Goal: Task Accomplishment & Management: Manage account settings

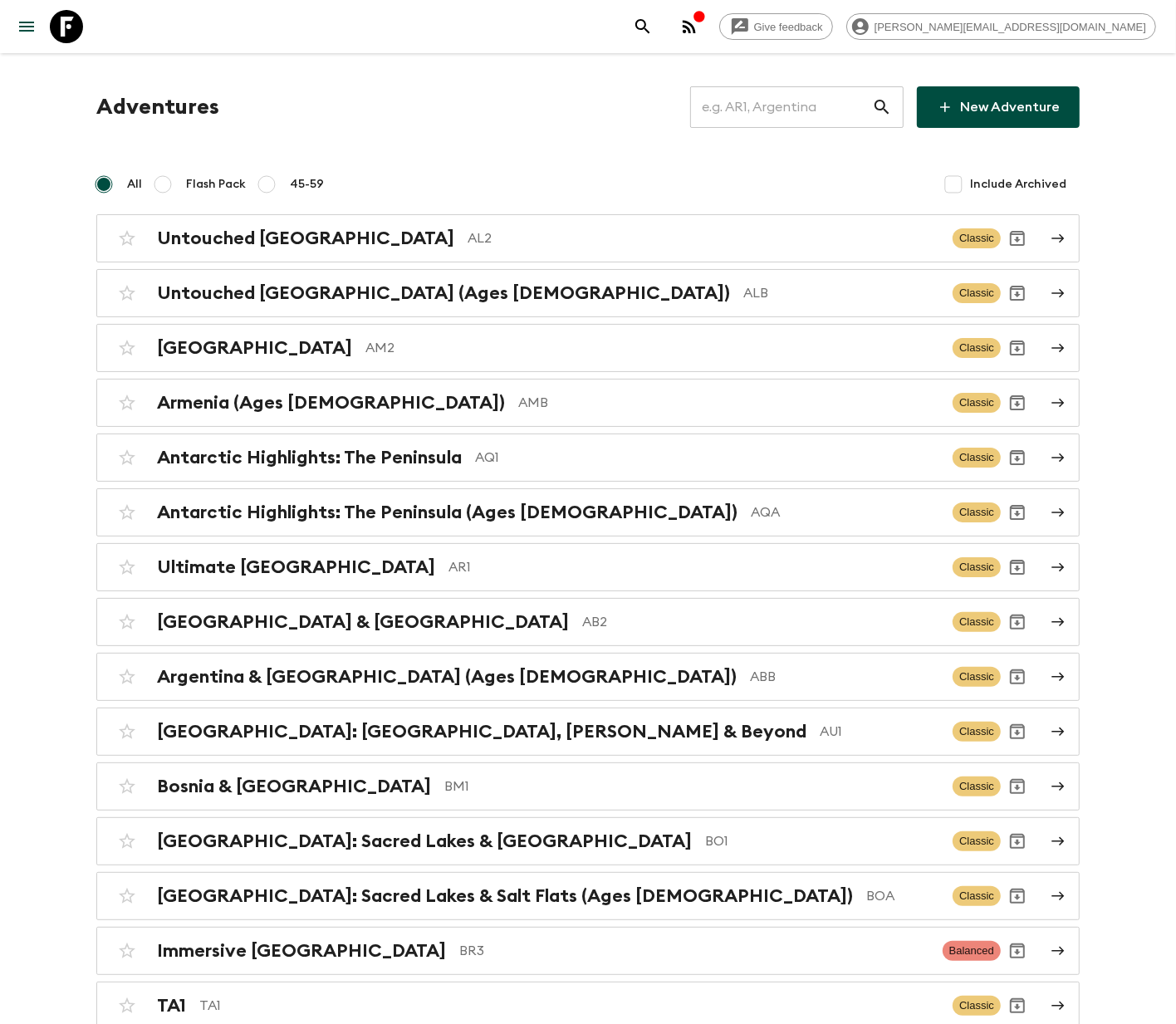
click at [790, 105] on input "text" at bounding box center [781, 107] width 182 height 46
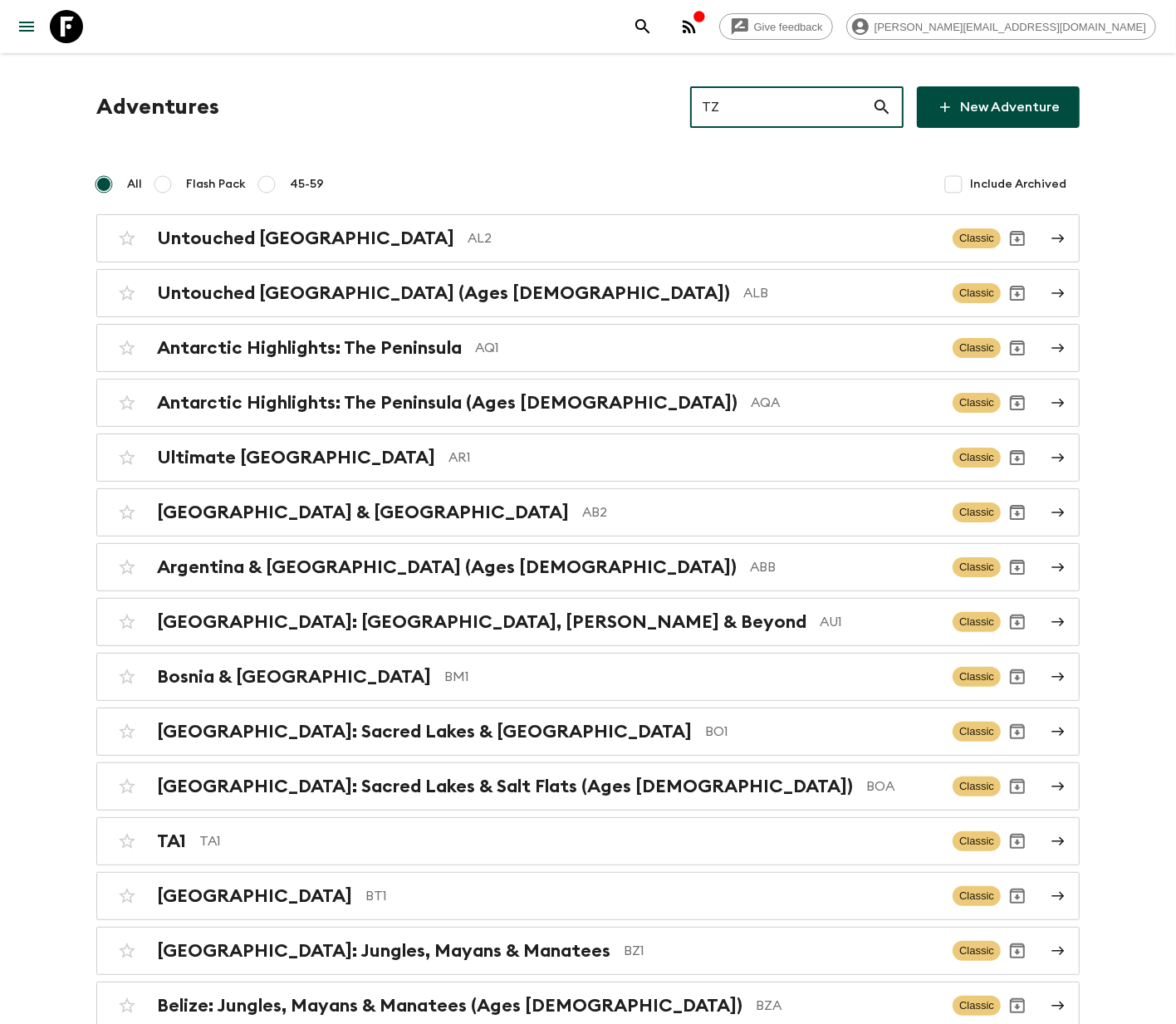
type input "TZ1"
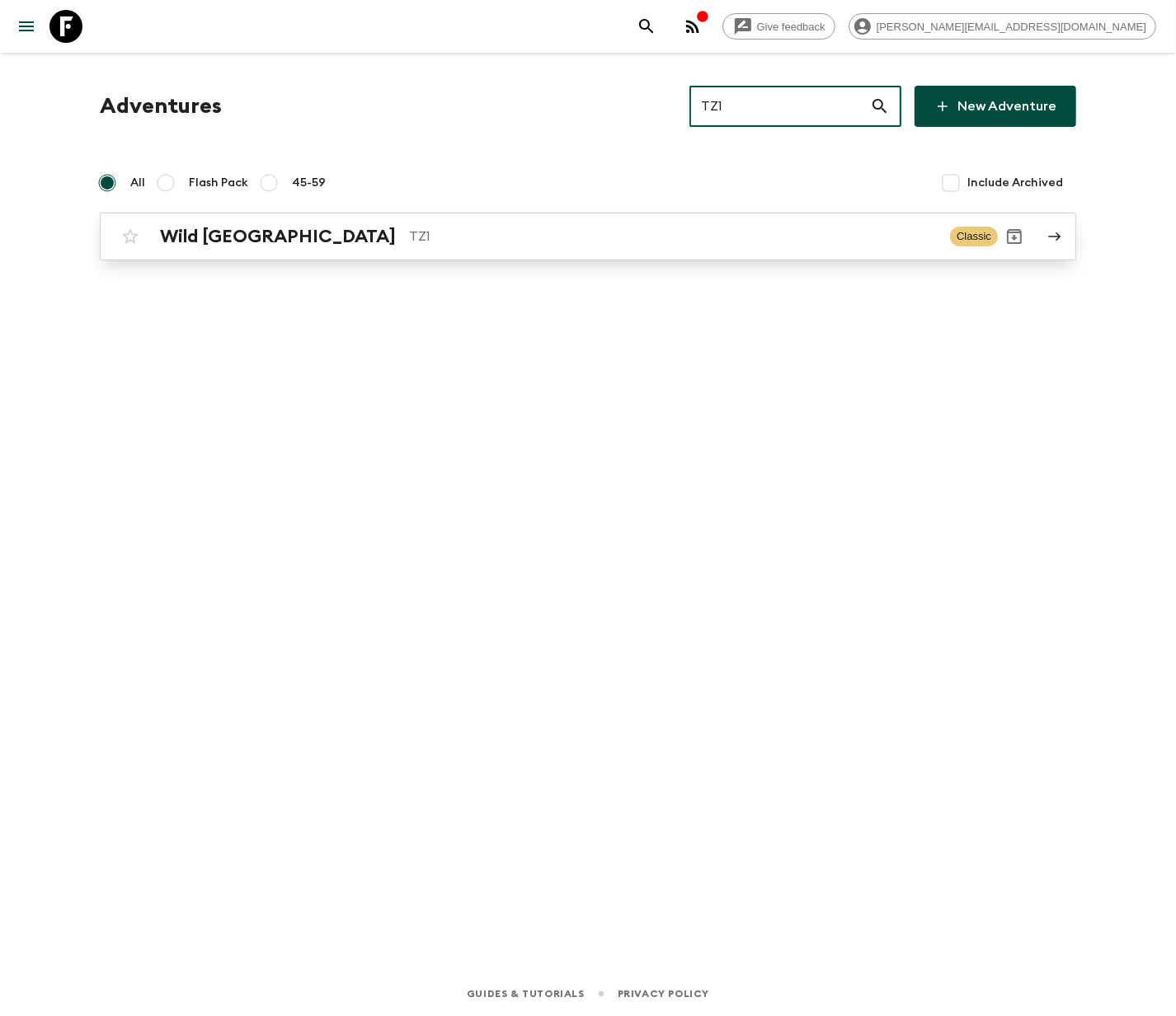
click at [582, 235] on p "TZ1" at bounding box center [673, 236] width 528 height 20
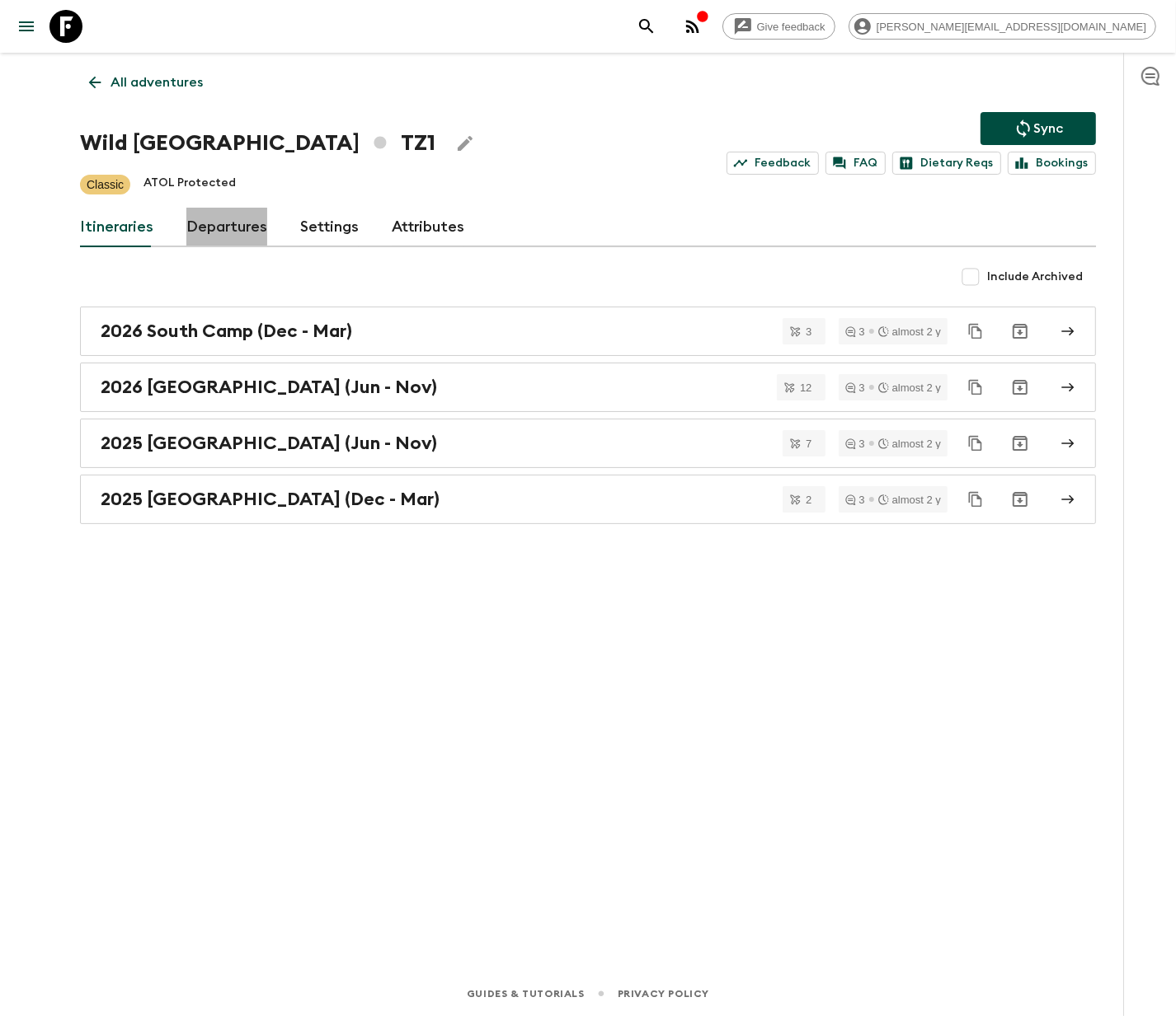
click at [222, 226] on link "Departures" at bounding box center [226, 227] width 81 height 39
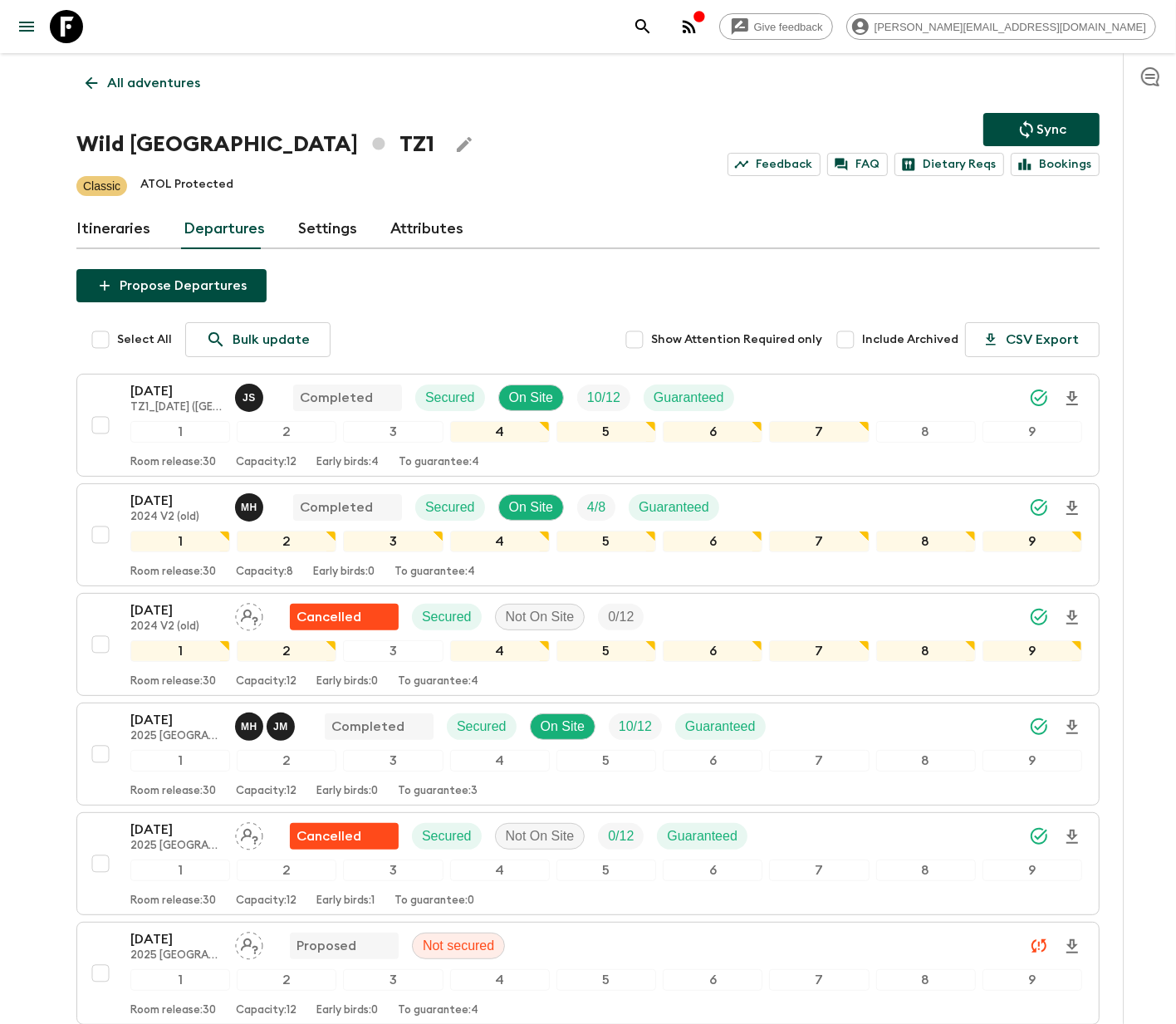
scroll to position [762, 0]
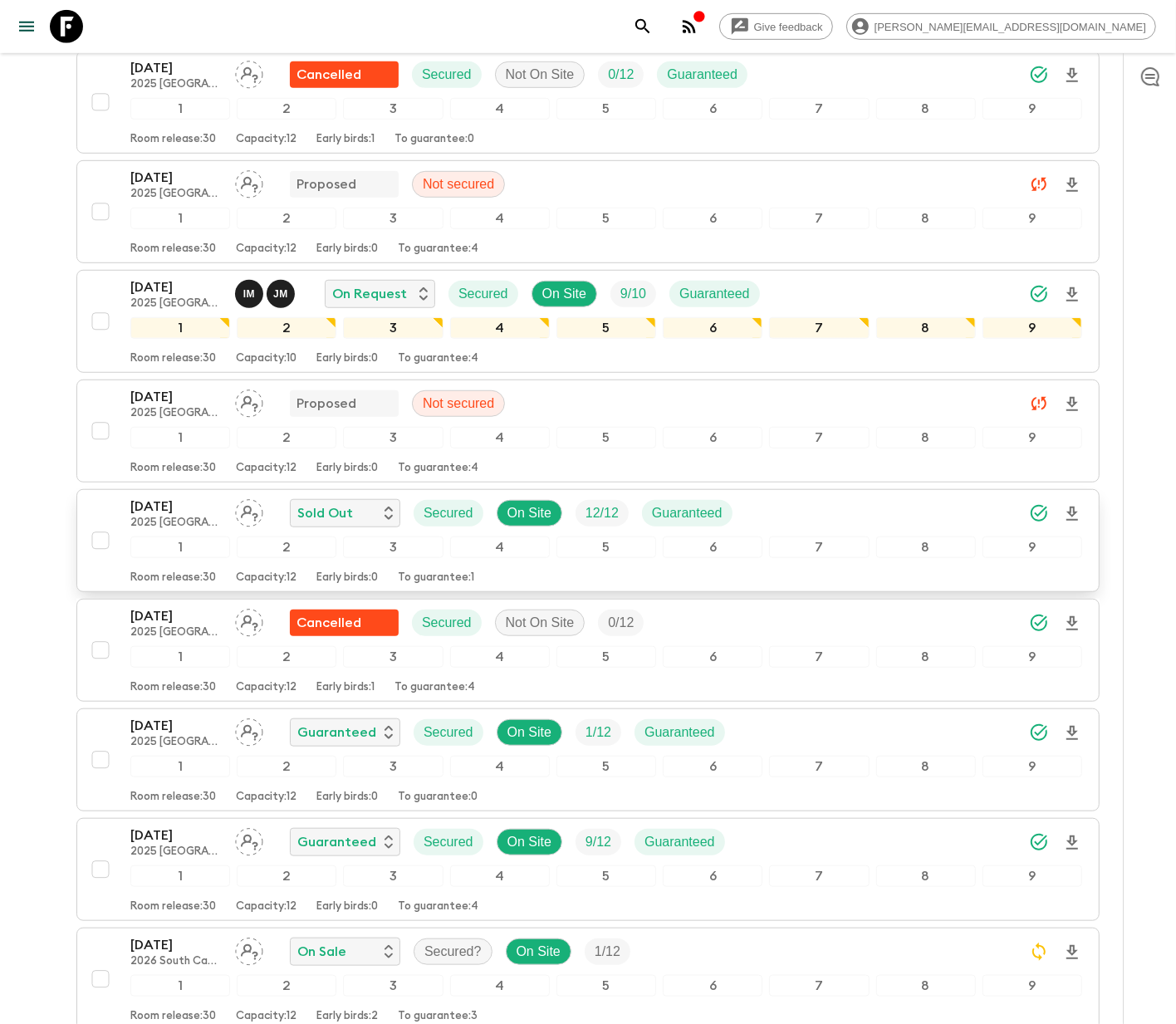
click at [587, 520] on p "12 / 12" at bounding box center [602, 513] width 33 height 20
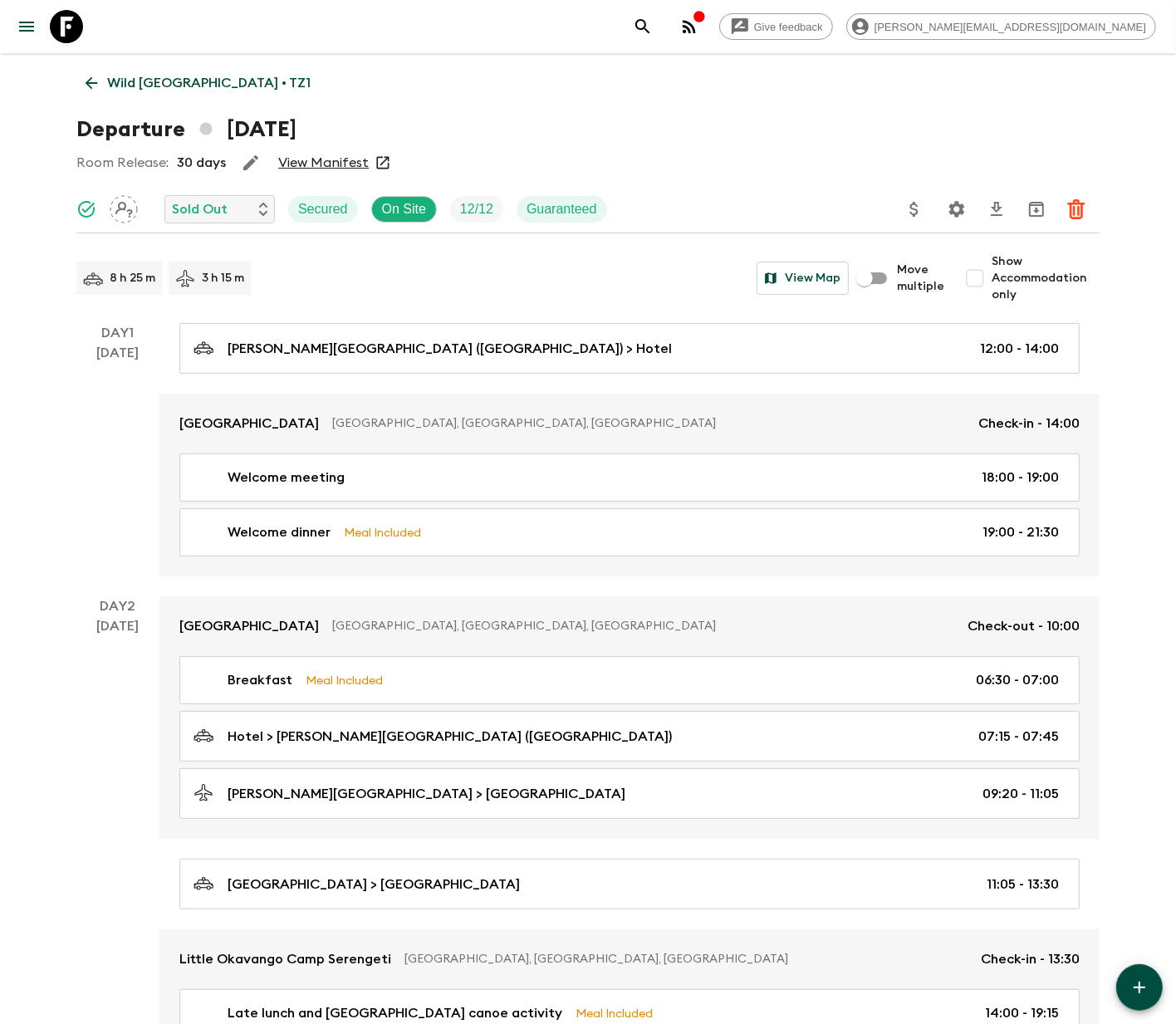
click at [956, 207] on icon "Settings" at bounding box center [957, 209] width 20 height 20
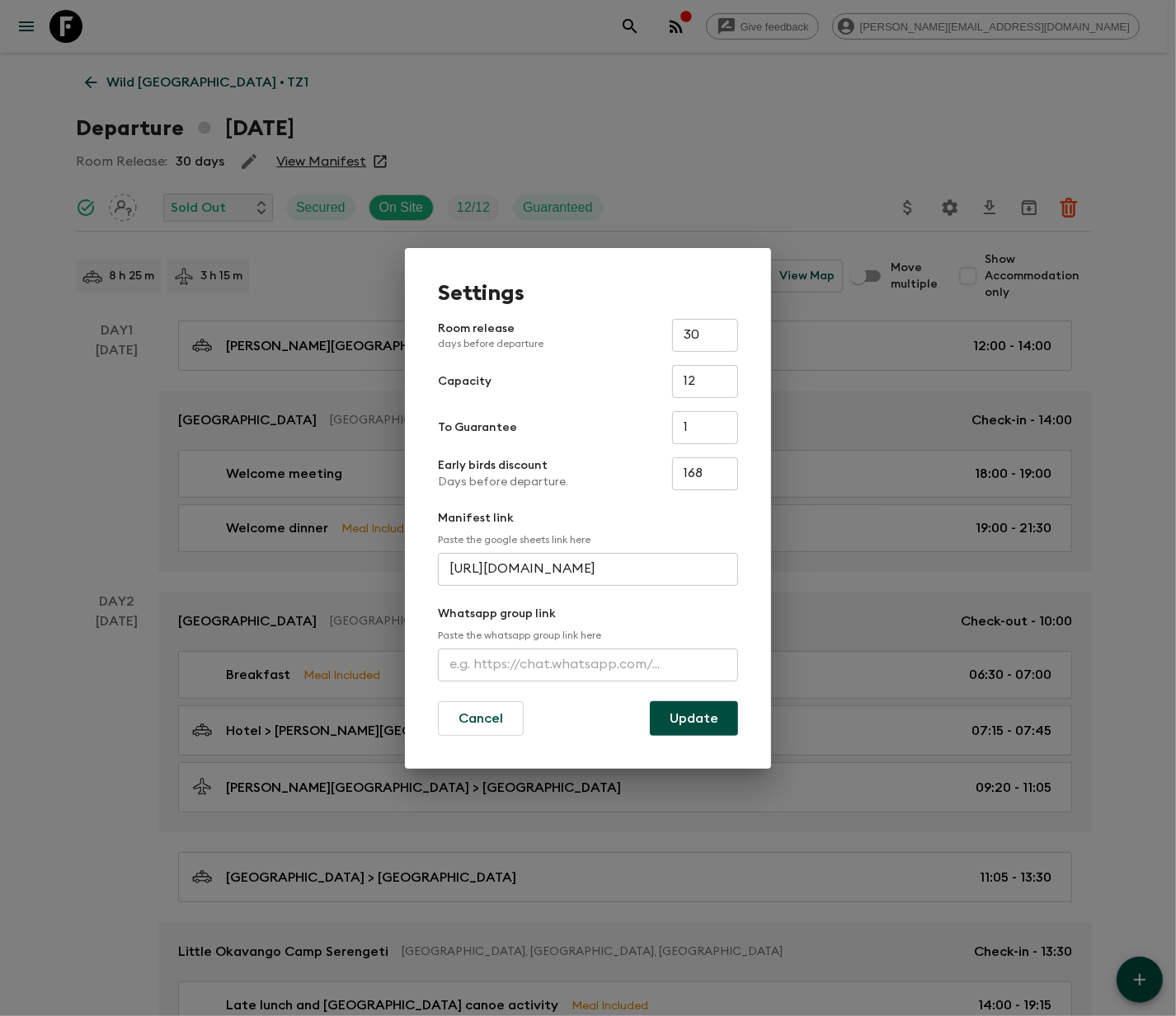
click at [588, 664] on input "text" at bounding box center [588, 665] width 301 height 33
type input "https://chat.whatsapp.com/FFm1GP5DzStBNJHja8GQe3"
click at [692, 716] on button "Update" at bounding box center [694, 718] width 88 height 35
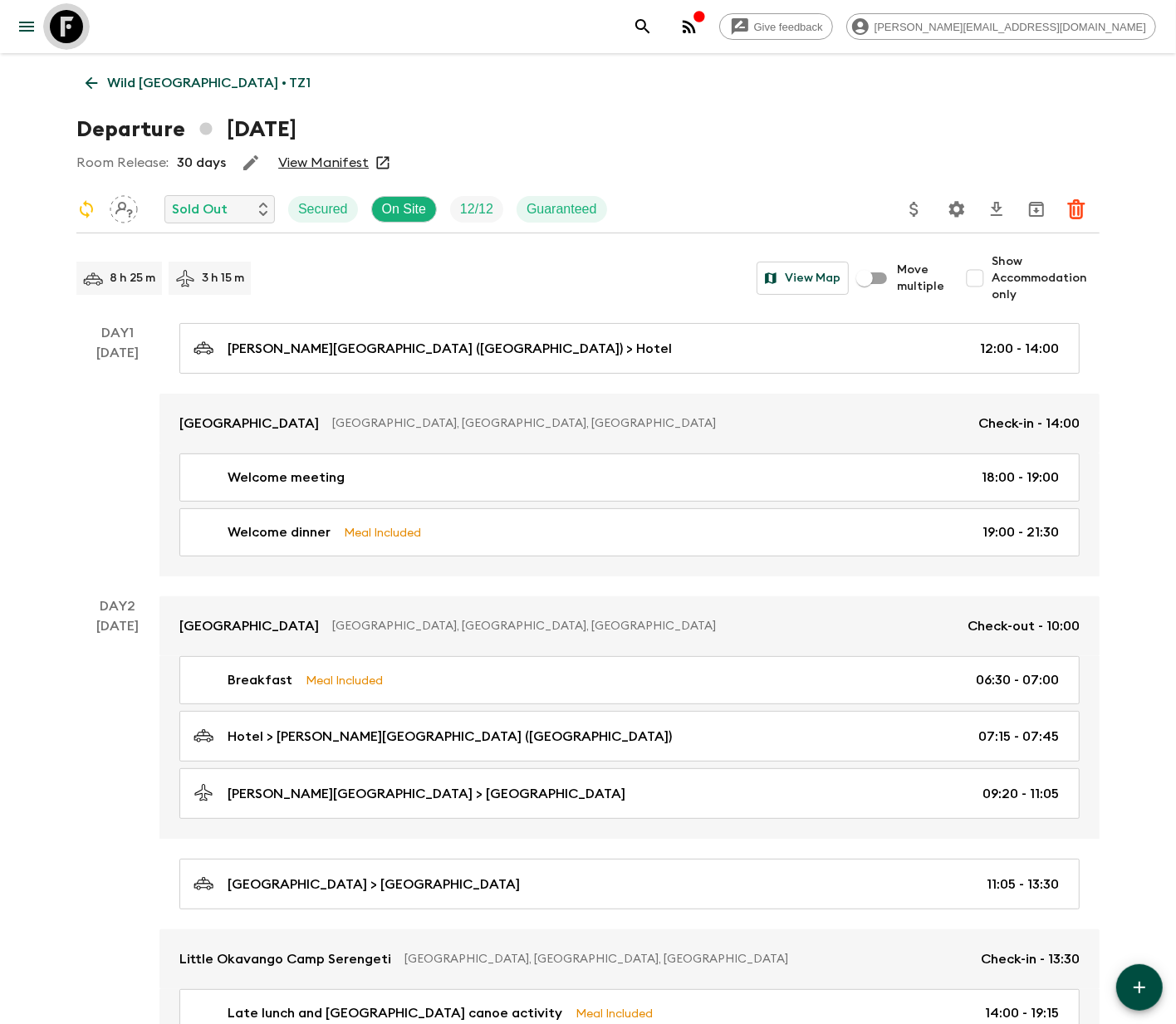
click at [64, 26] on icon at bounding box center [66, 26] width 33 height 33
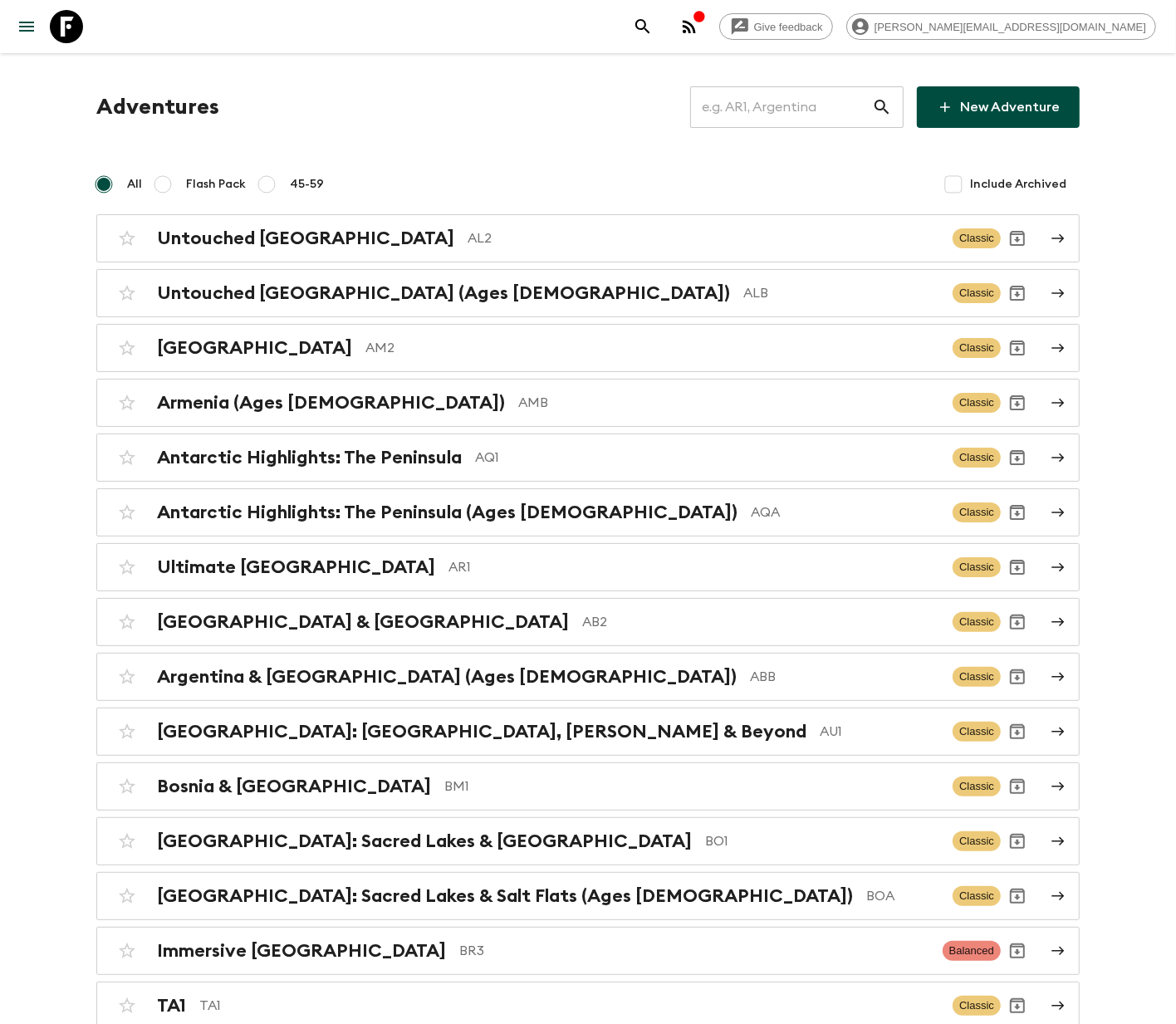
click at [798, 105] on input "text" at bounding box center [781, 107] width 182 height 46
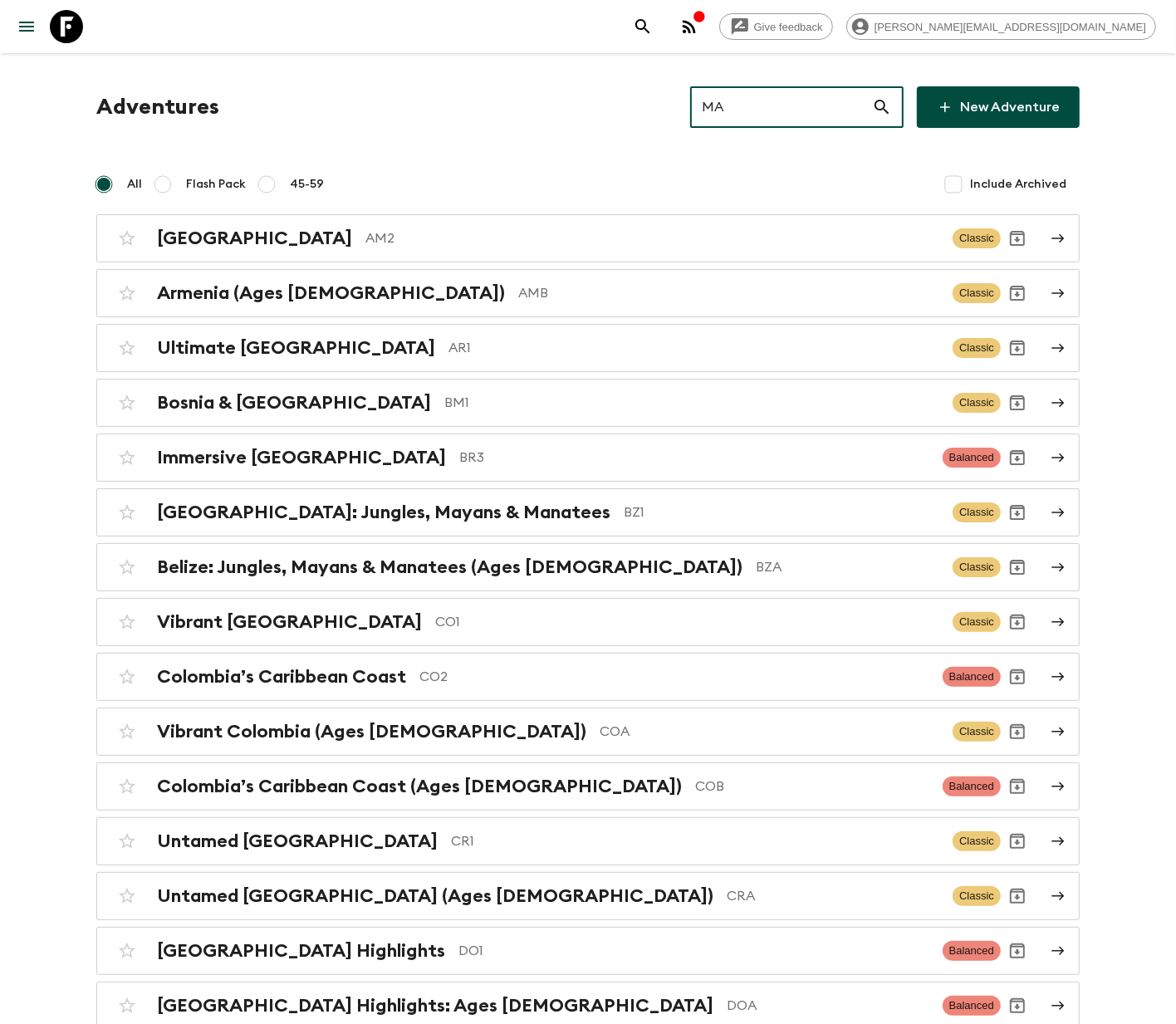
type input "MA3"
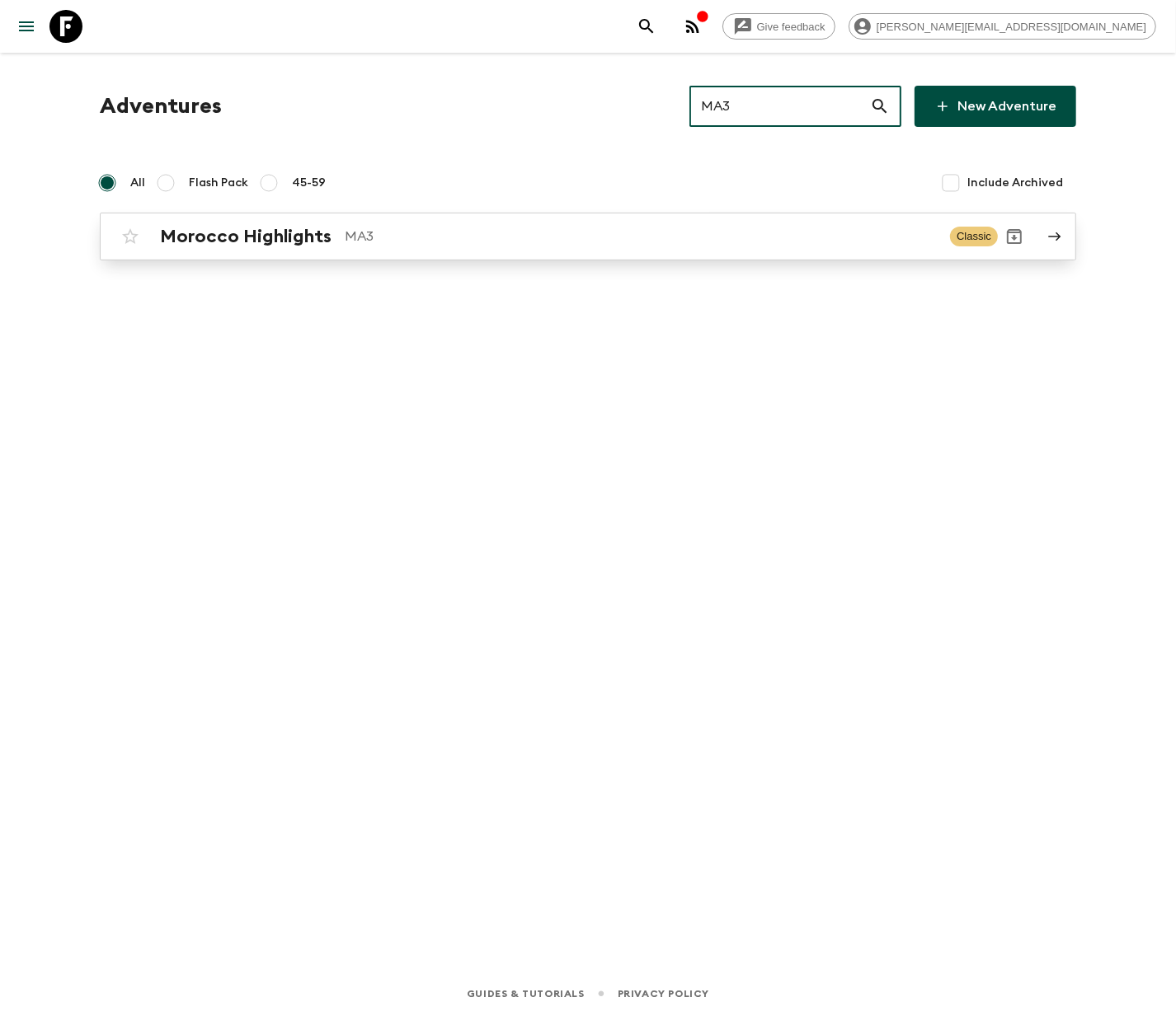
click at [582, 235] on p "MA3" at bounding box center [641, 236] width 592 height 20
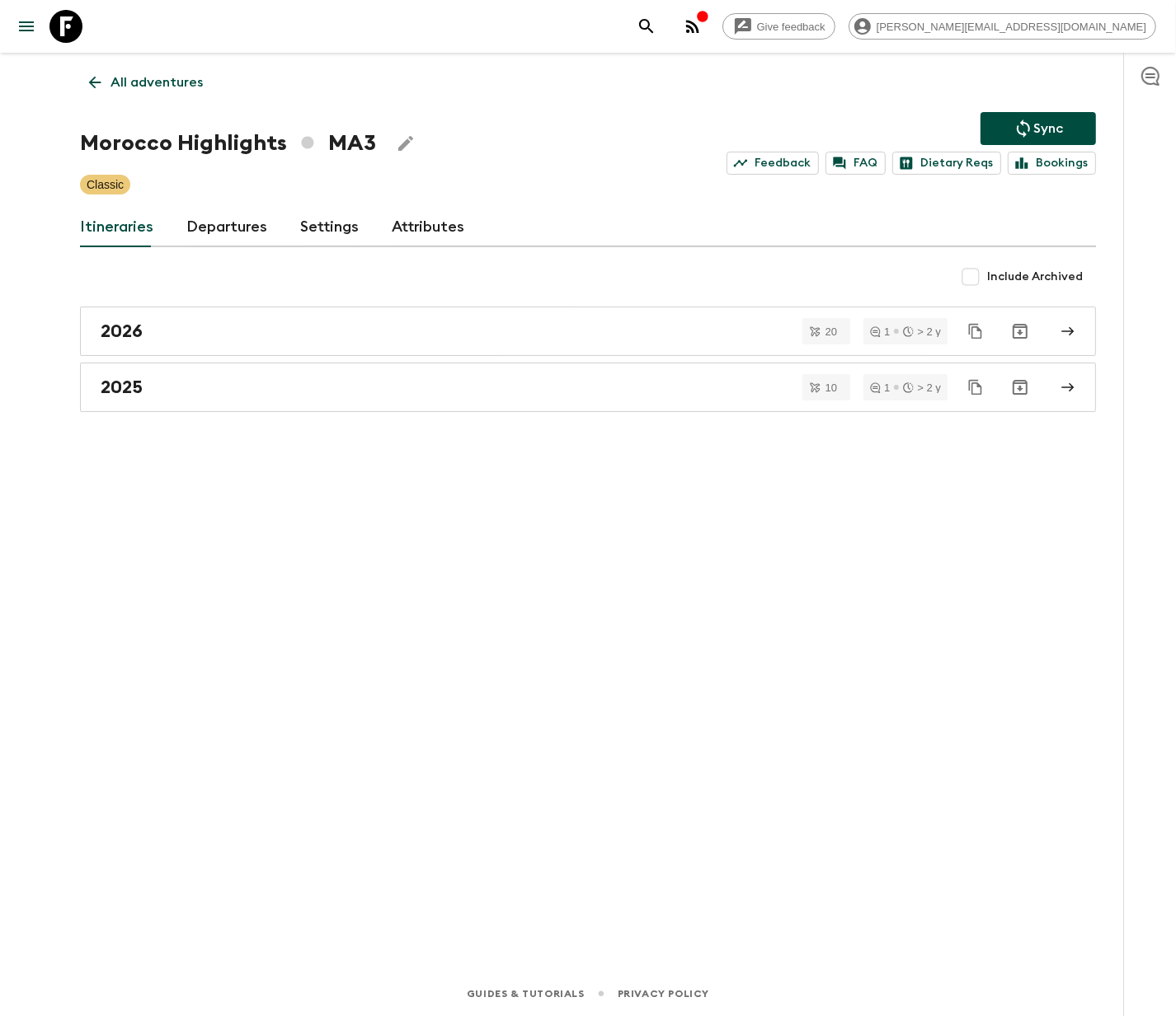
click at [222, 225] on link "Departures" at bounding box center [226, 227] width 81 height 39
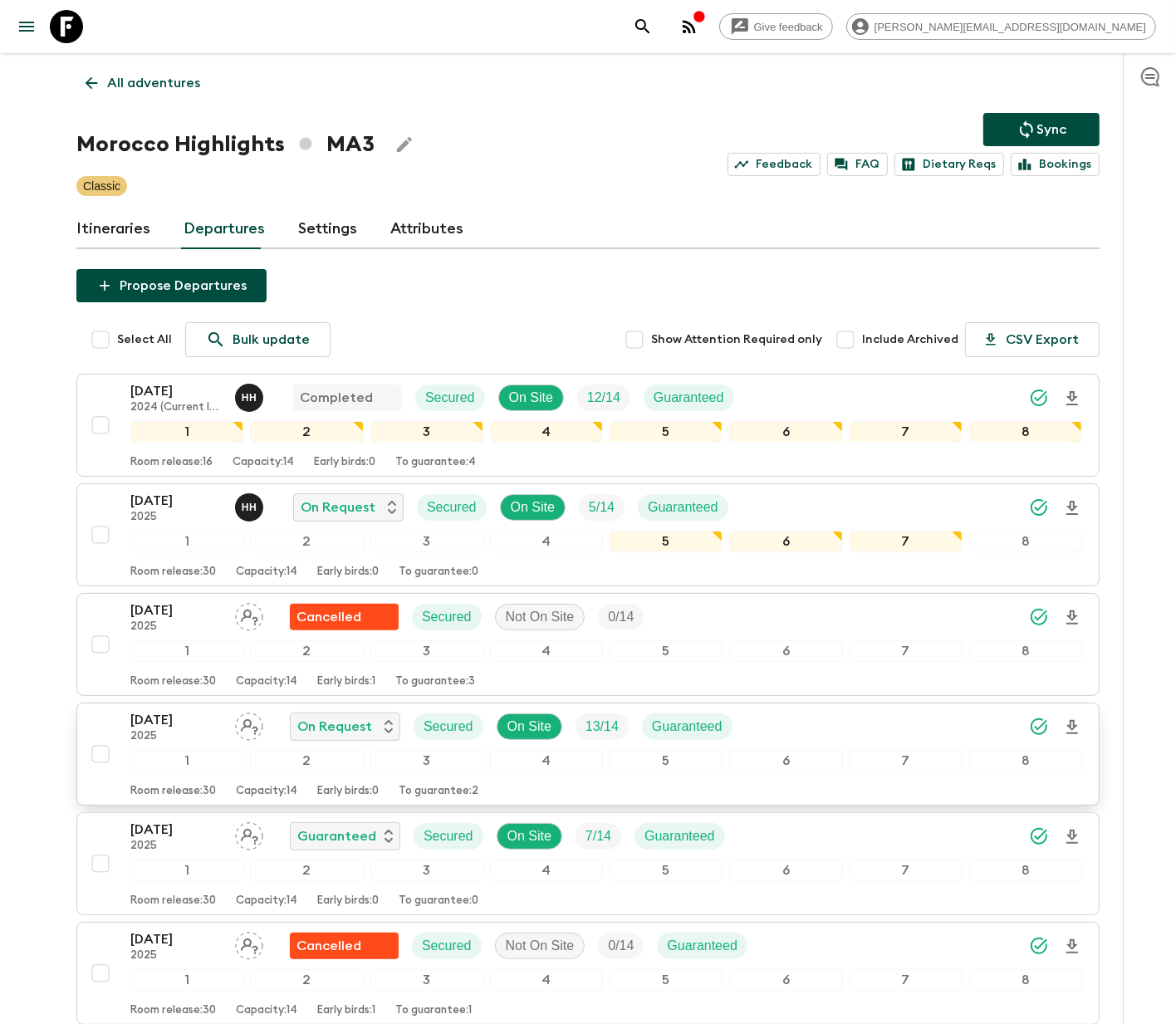
click at [587, 755] on div "4" at bounding box center [546, 761] width 113 height 22
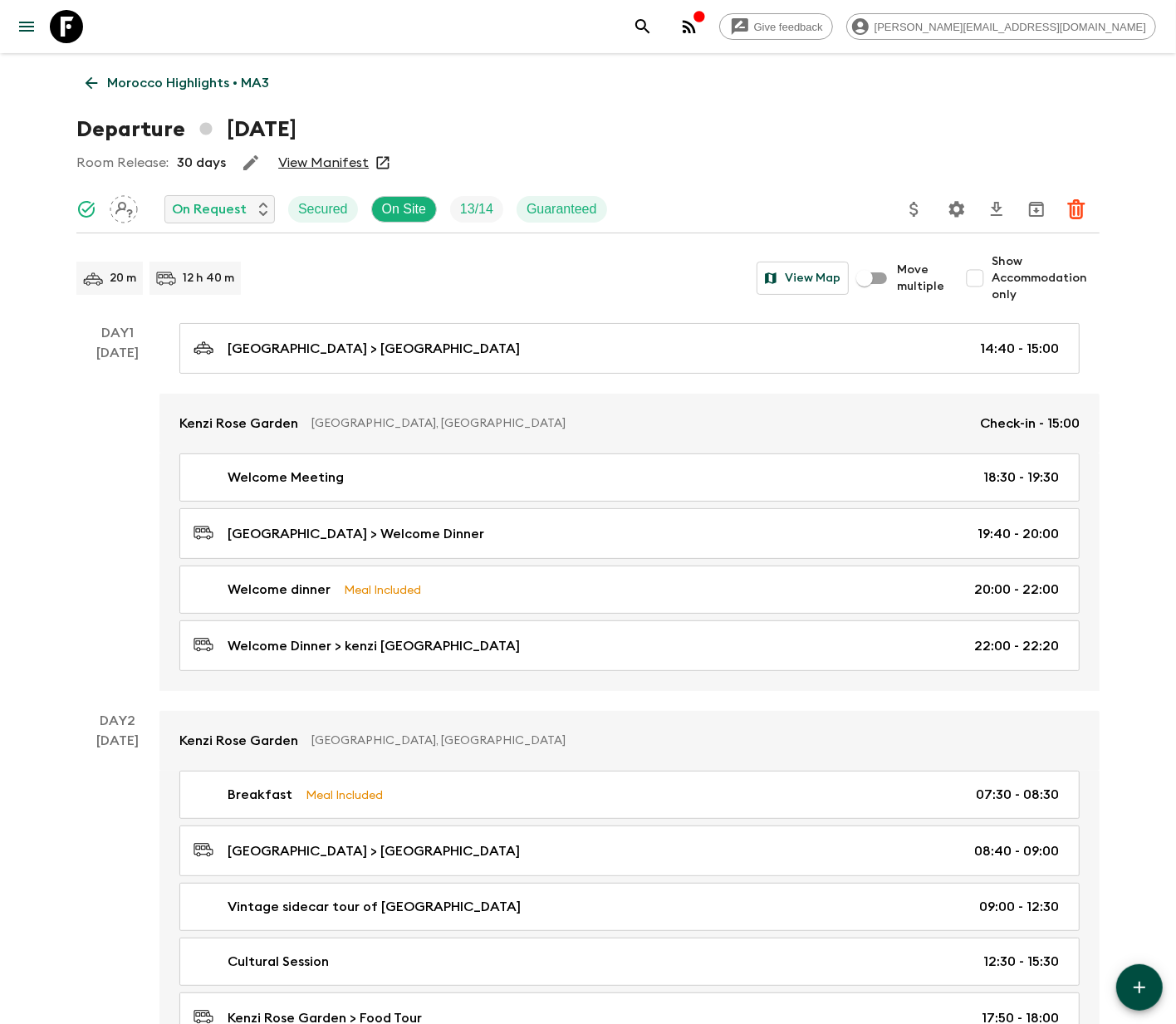
click at [956, 207] on icon "Settings" at bounding box center [957, 209] width 20 height 20
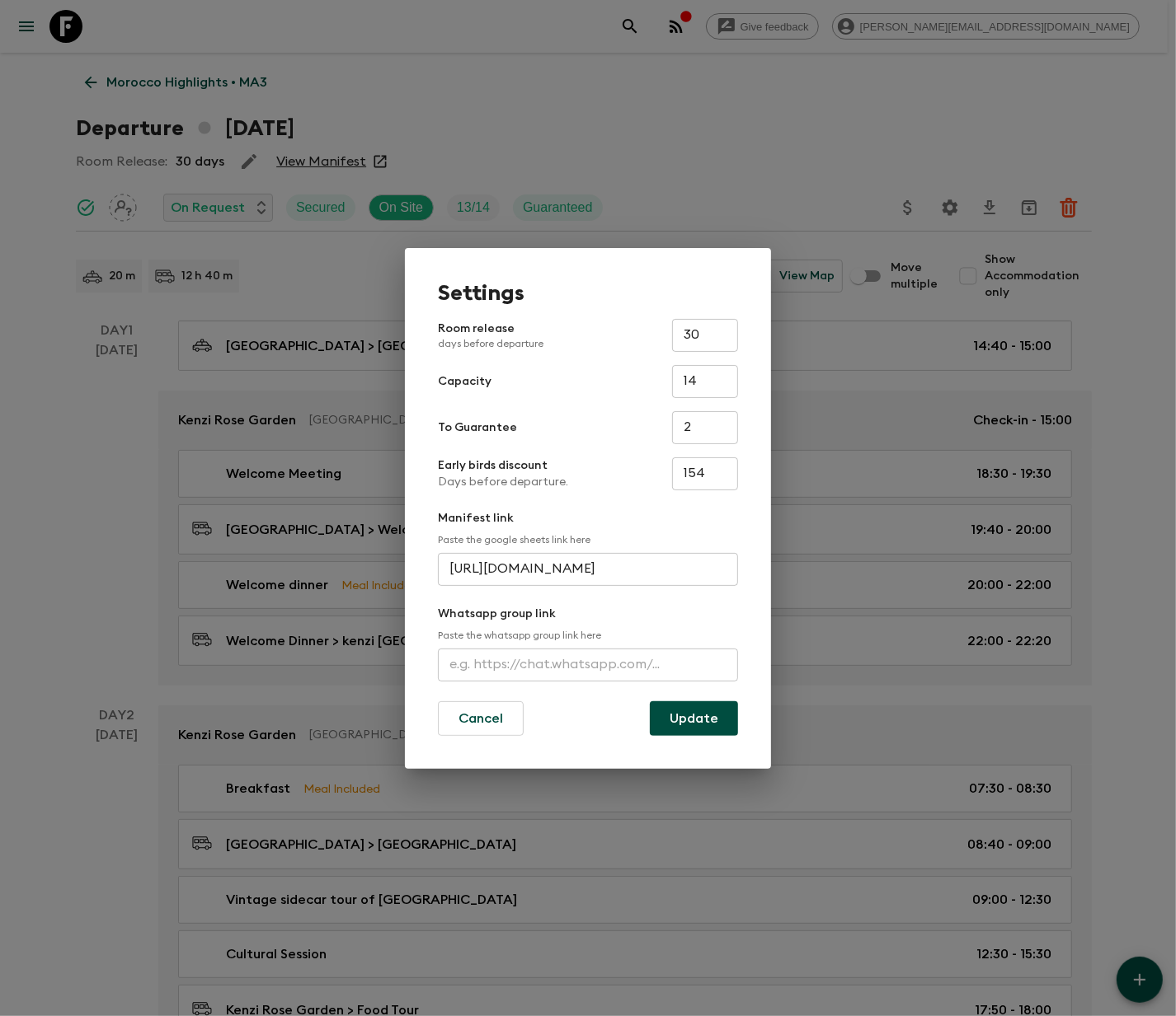
click at [586, 663] on input "text" at bounding box center [588, 665] width 301 height 33
type input "https://chat.whatsapp.com/BAMqRFb1V0PDhZWSPRFBaa"
click at [692, 716] on button "Update" at bounding box center [694, 718] width 88 height 35
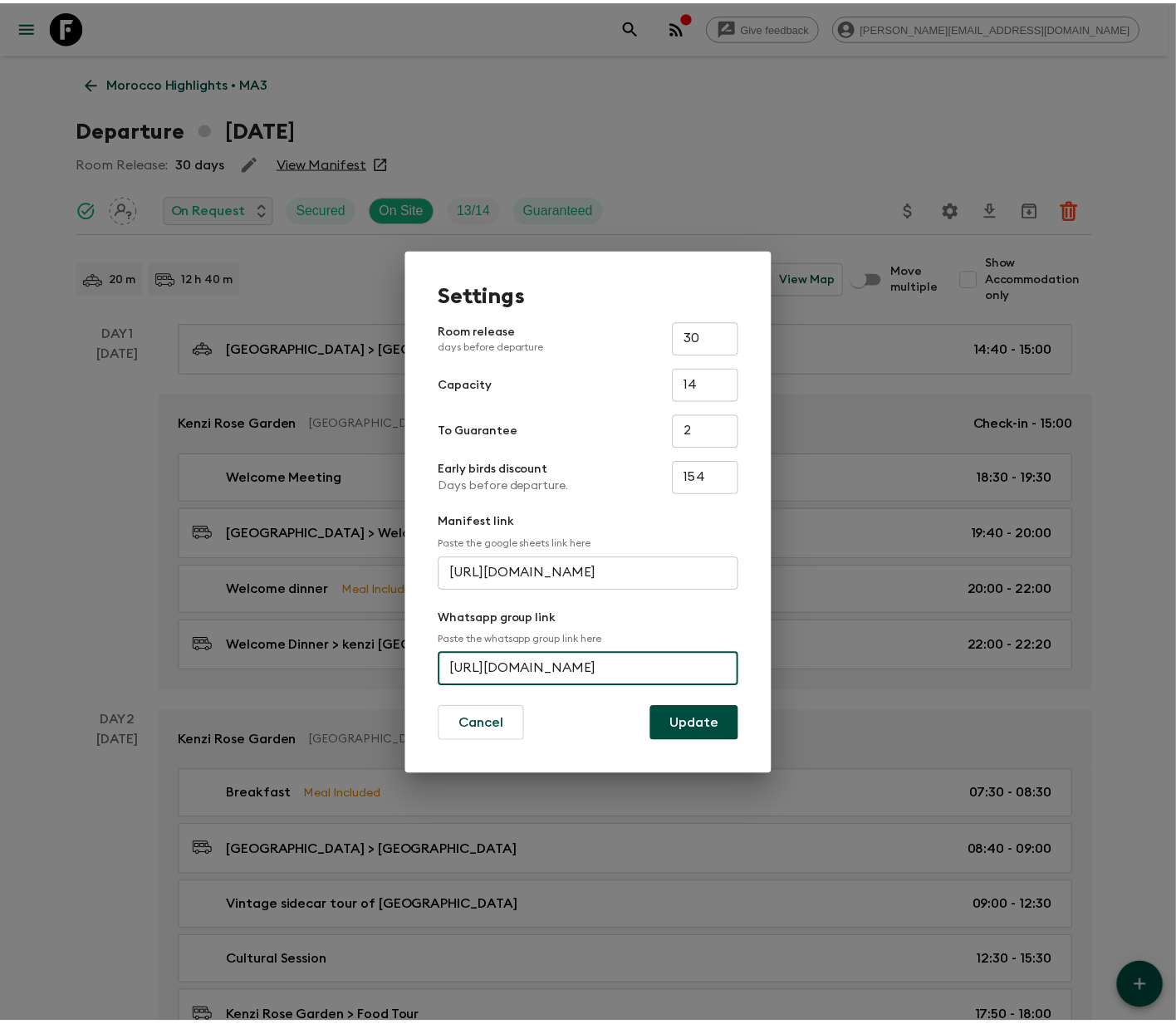
scroll to position [0, 0]
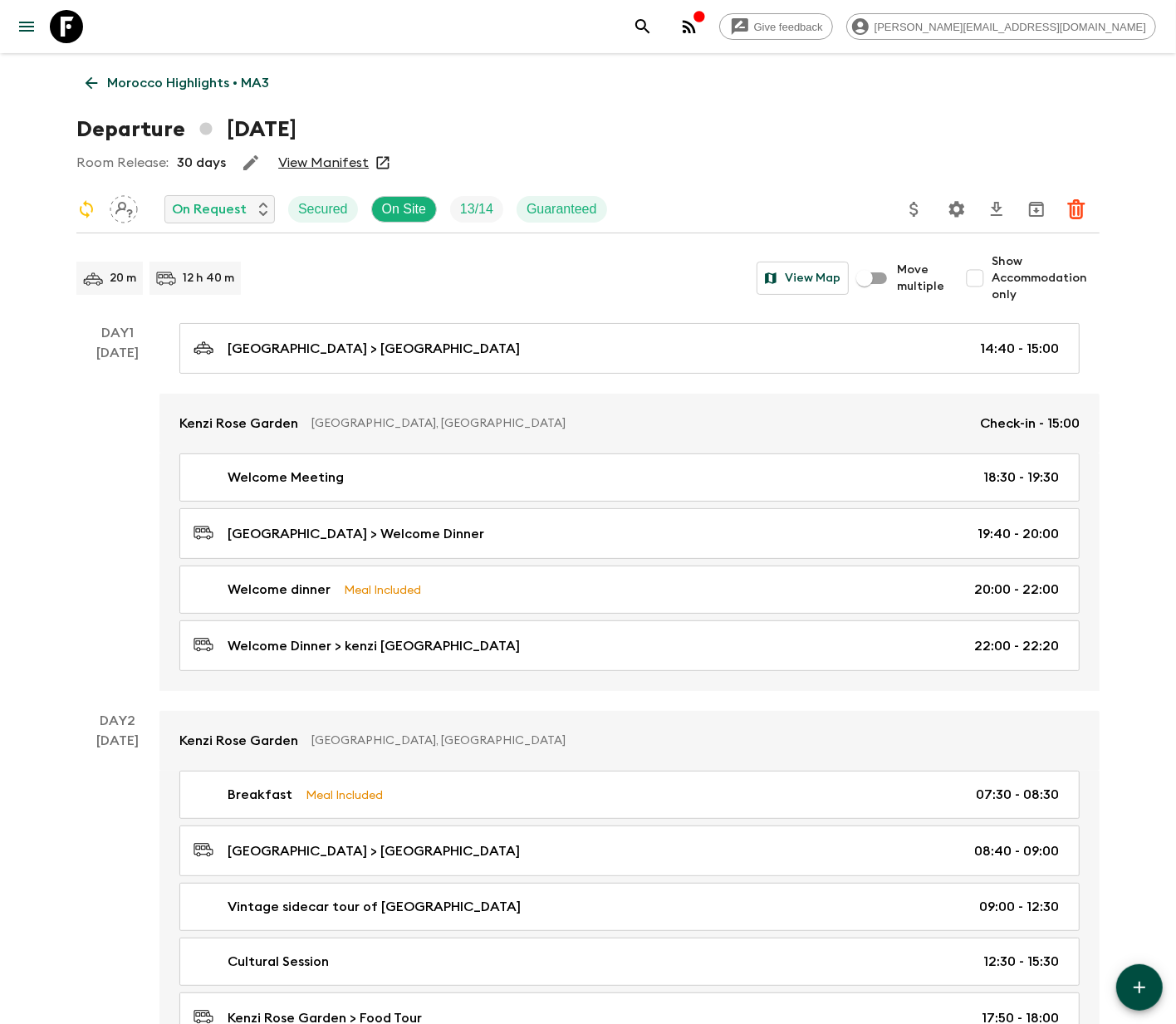
click at [92, 81] on icon at bounding box center [91, 82] width 18 height 18
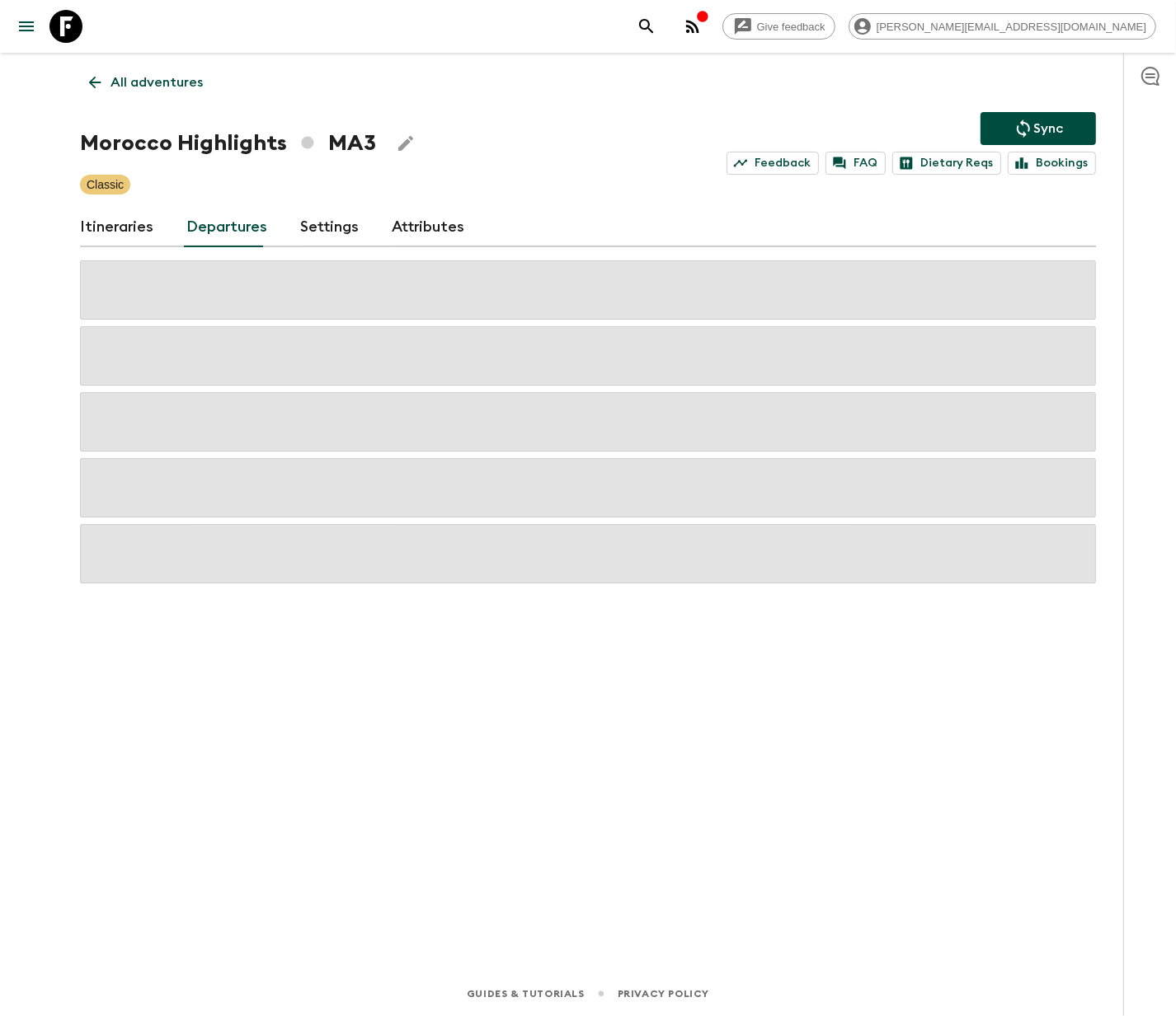
click at [155, 81] on p "All adventures" at bounding box center [157, 82] width 92 height 20
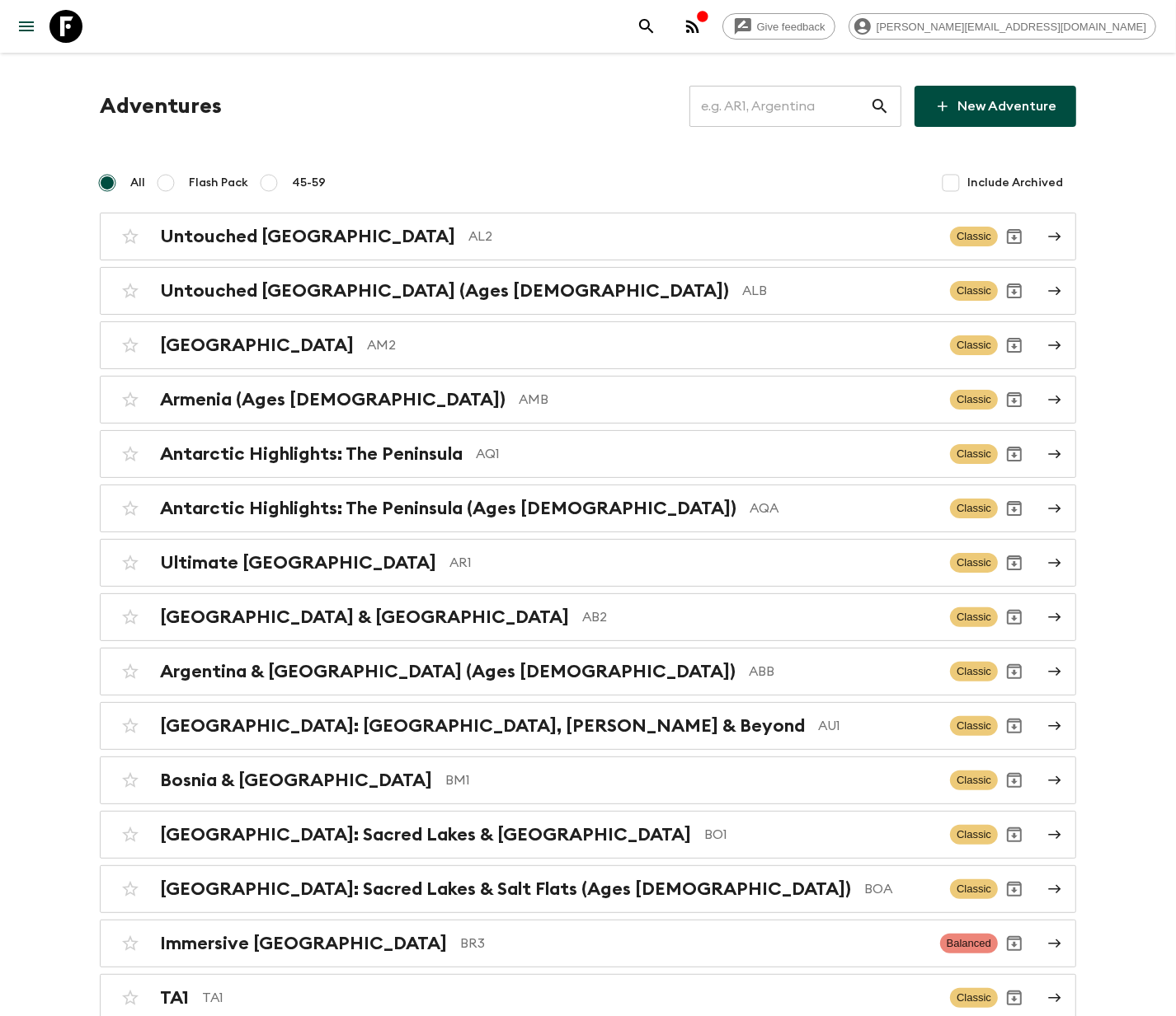
click at [792, 106] on input "text" at bounding box center [780, 106] width 180 height 46
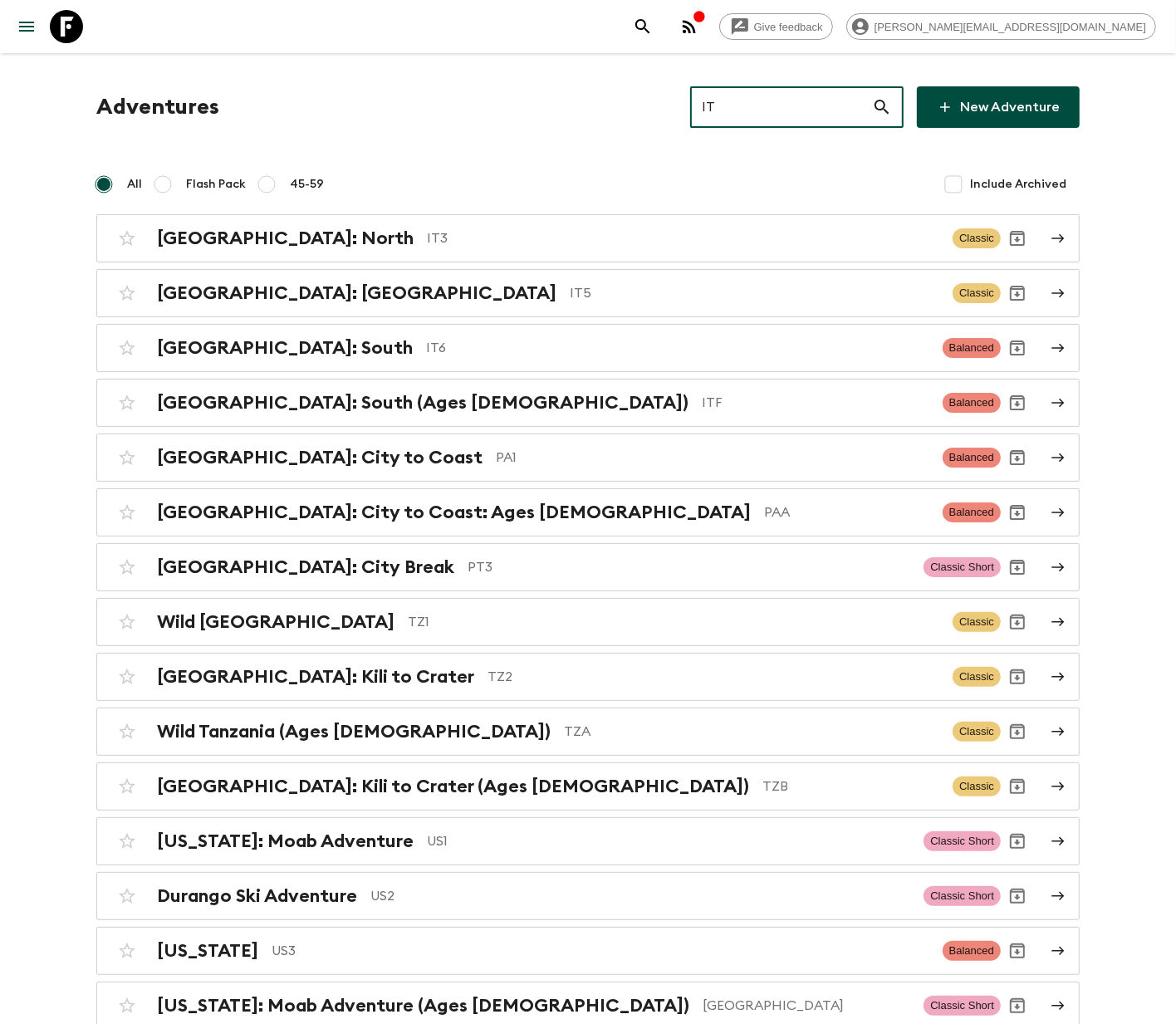
type input "IT6"
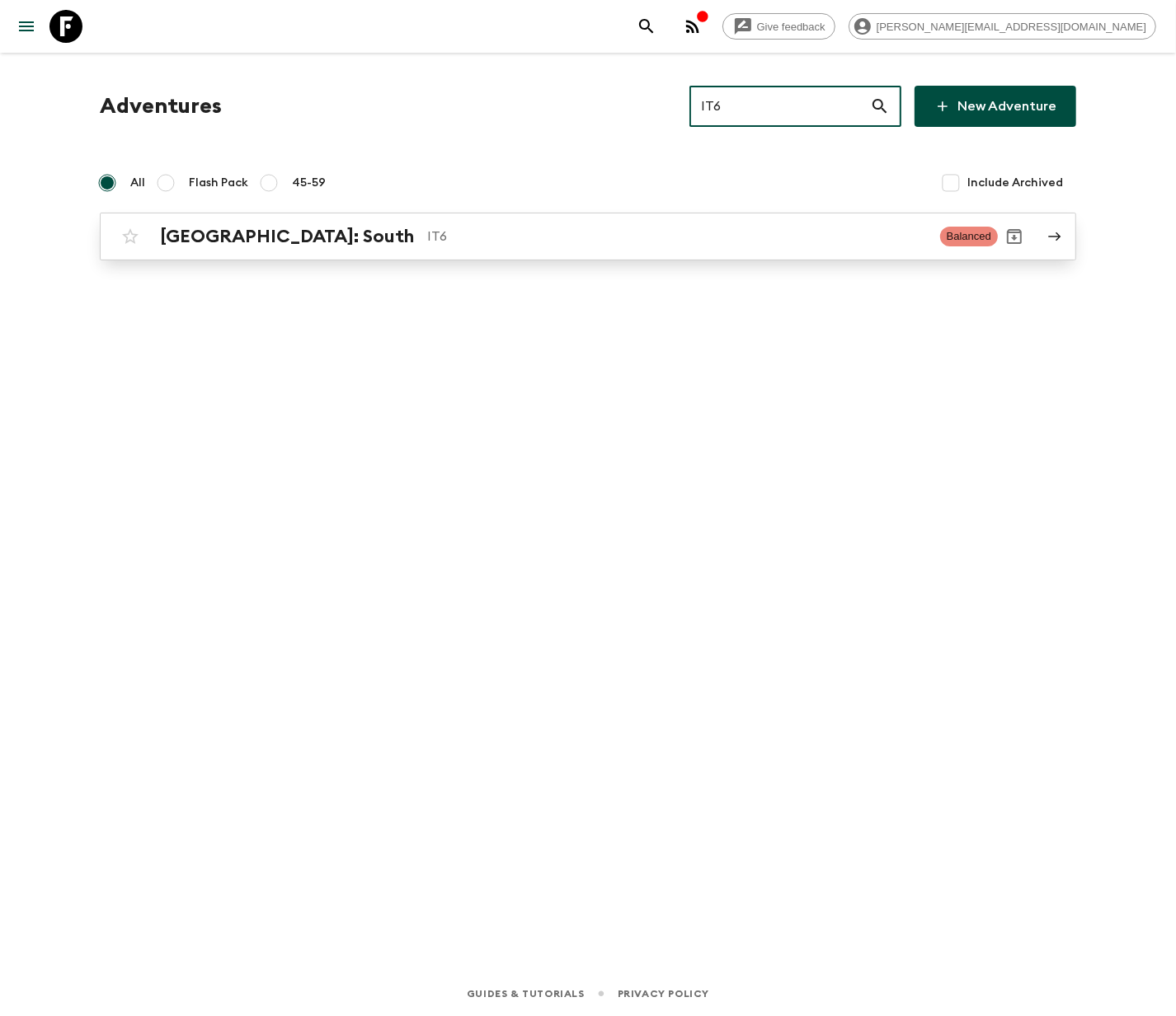
click at [585, 235] on p "IT6" at bounding box center [677, 236] width 500 height 20
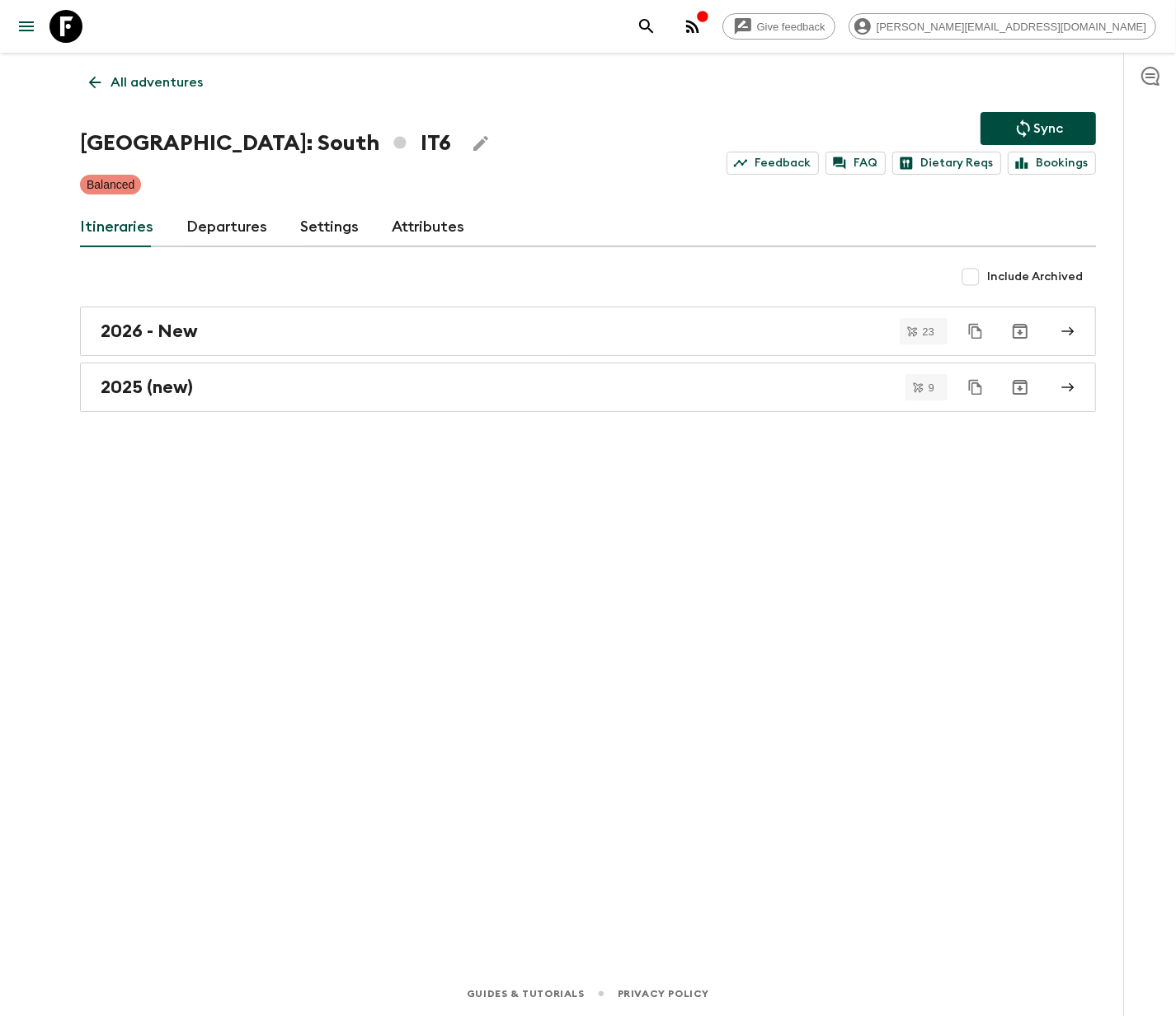
click at [222, 225] on link "Departures" at bounding box center [226, 227] width 81 height 39
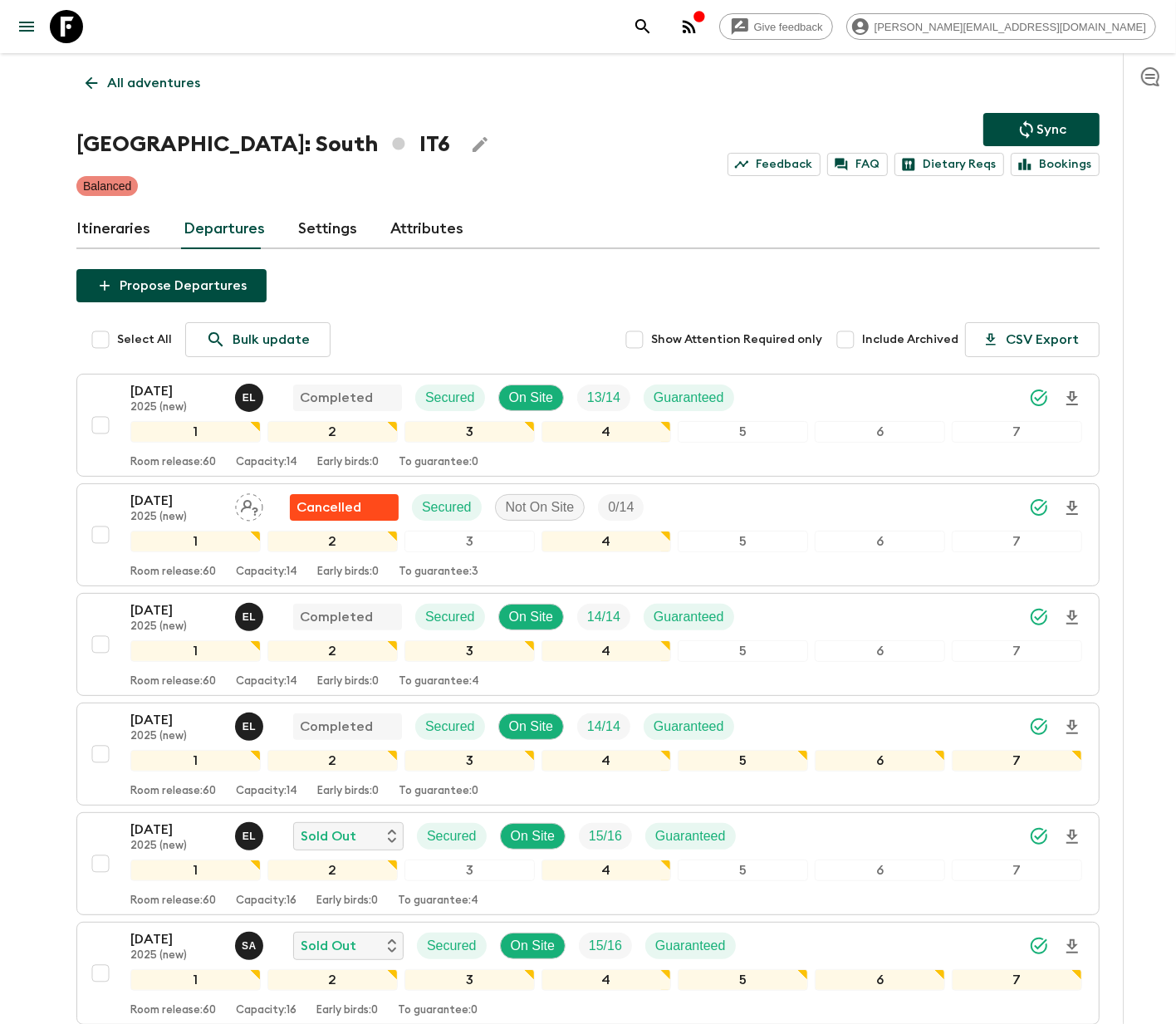
scroll to position [652, 0]
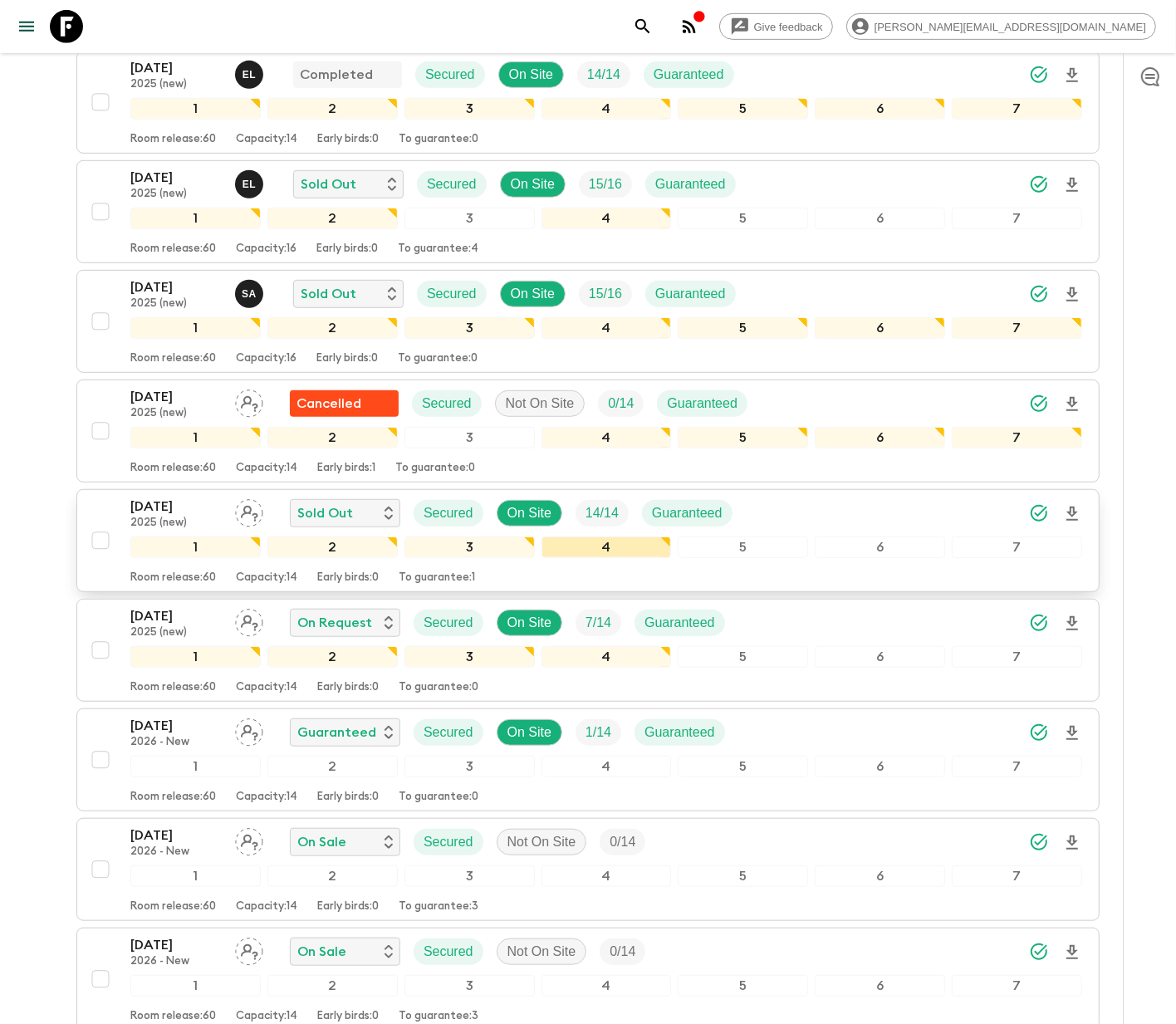
click at [587, 548] on div "4" at bounding box center [606, 547] width 131 height 22
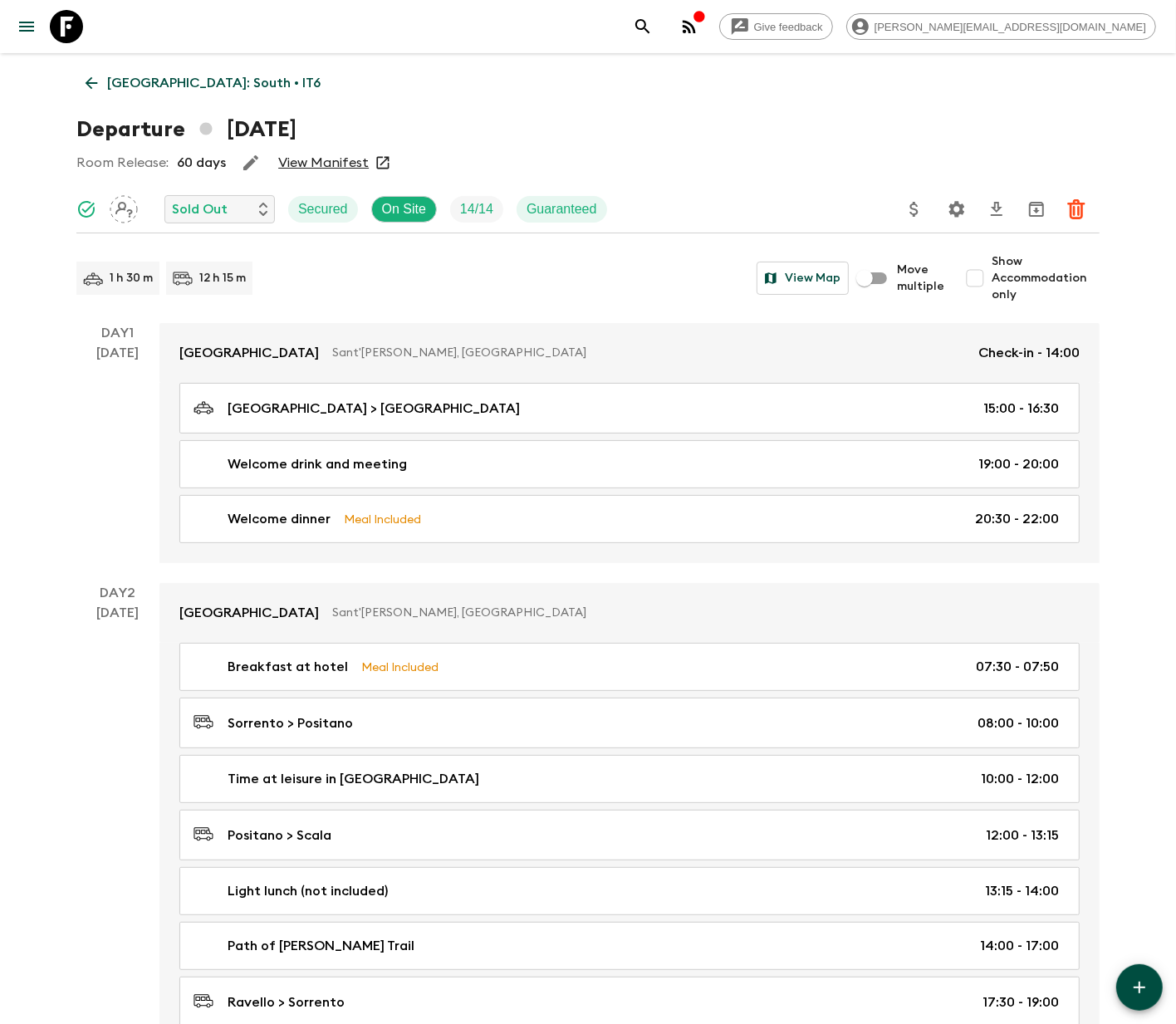
click at [956, 207] on icon "Settings" at bounding box center [957, 209] width 20 height 20
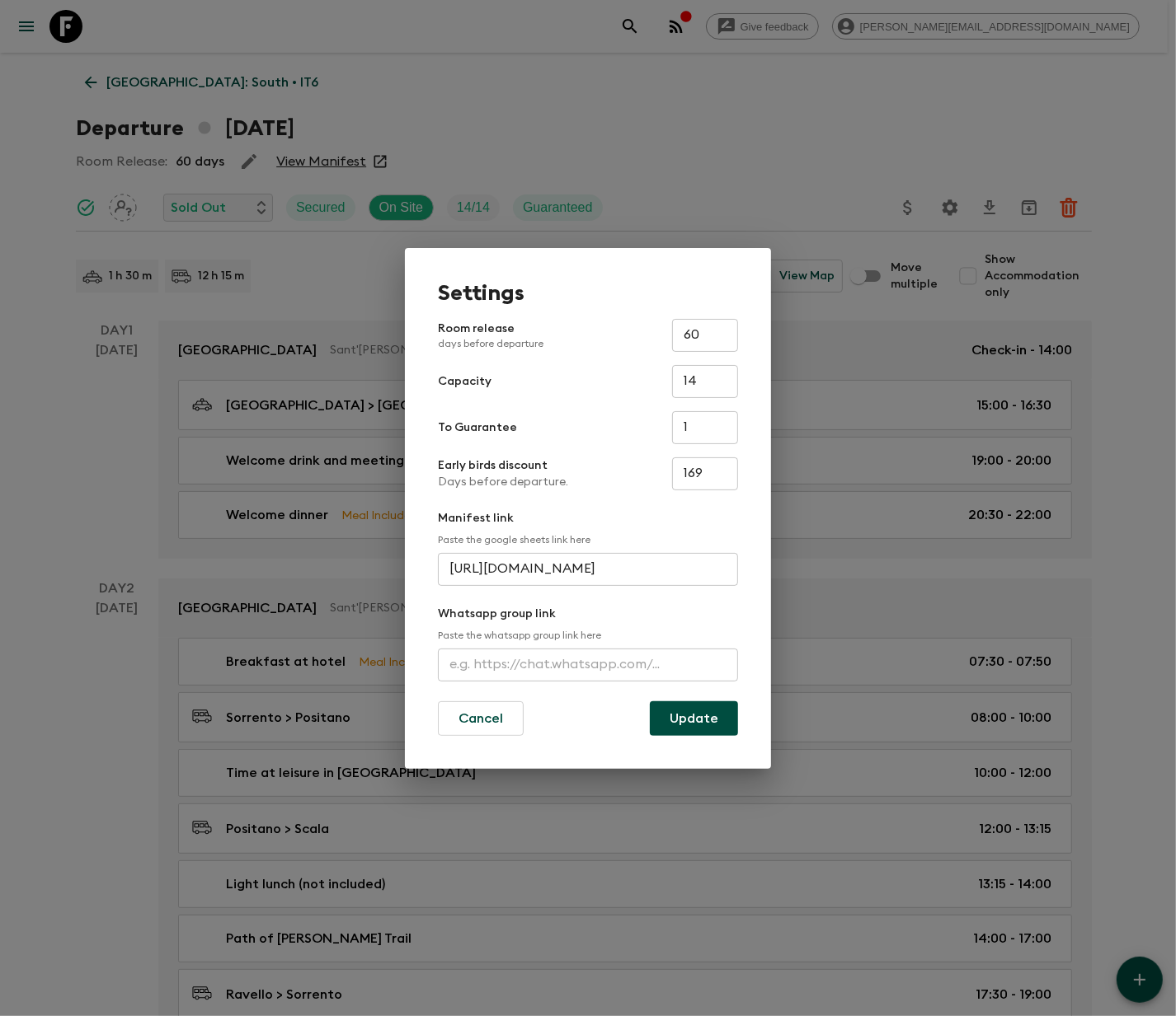
click at [588, 664] on input "text" at bounding box center [588, 665] width 301 height 33
paste input "https://chat.whatsapp.com/EgAtn19oPlrGTu8ePXey5w"
type input "https://chat.whatsapp.com/EgAtn19oPlrGTu8ePXey5w"
click at [693, 716] on button "Update" at bounding box center [694, 718] width 88 height 35
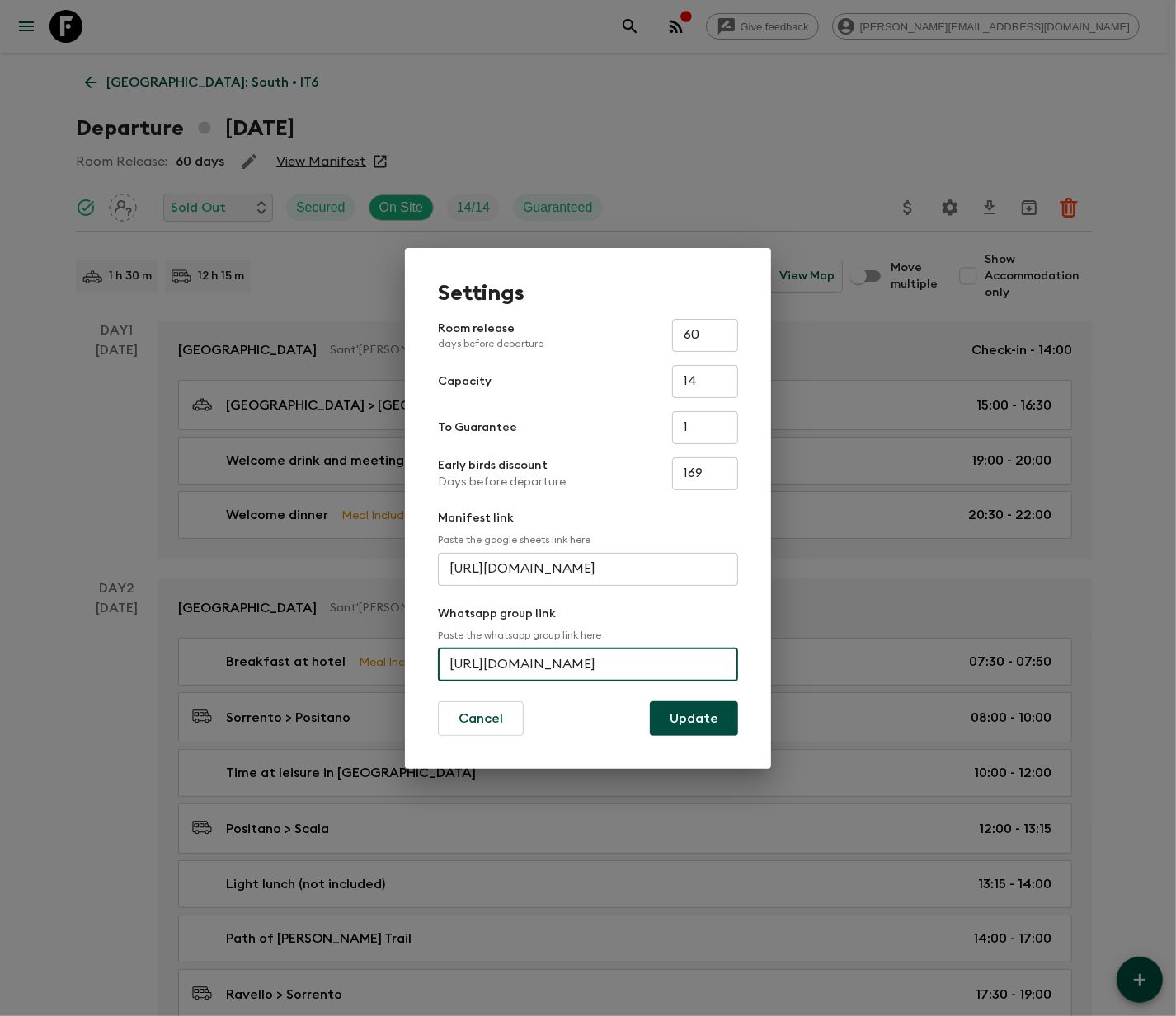
scroll to position [0, 0]
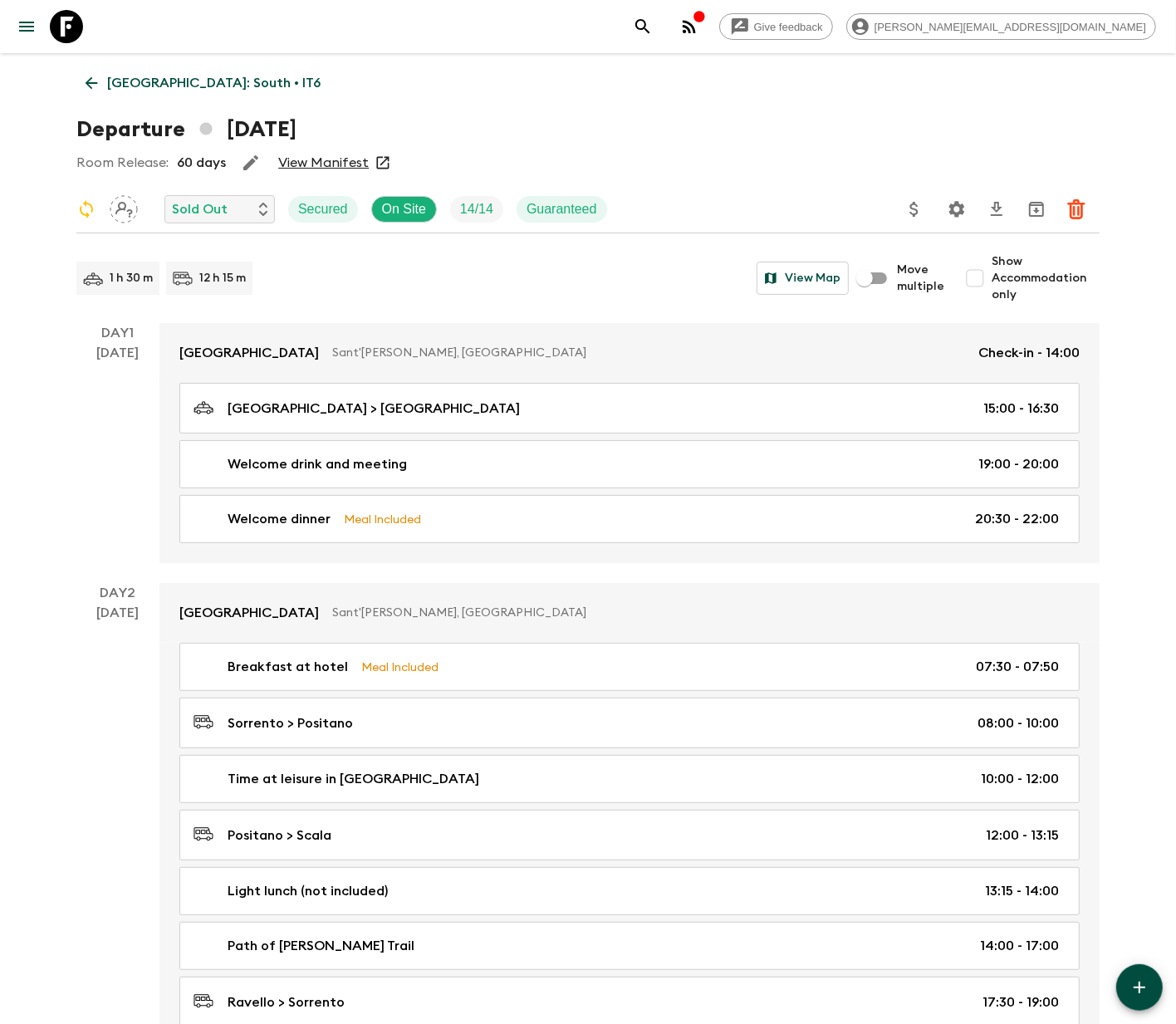
click at [956, 207] on icon "Settings" at bounding box center [957, 209] width 20 height 20
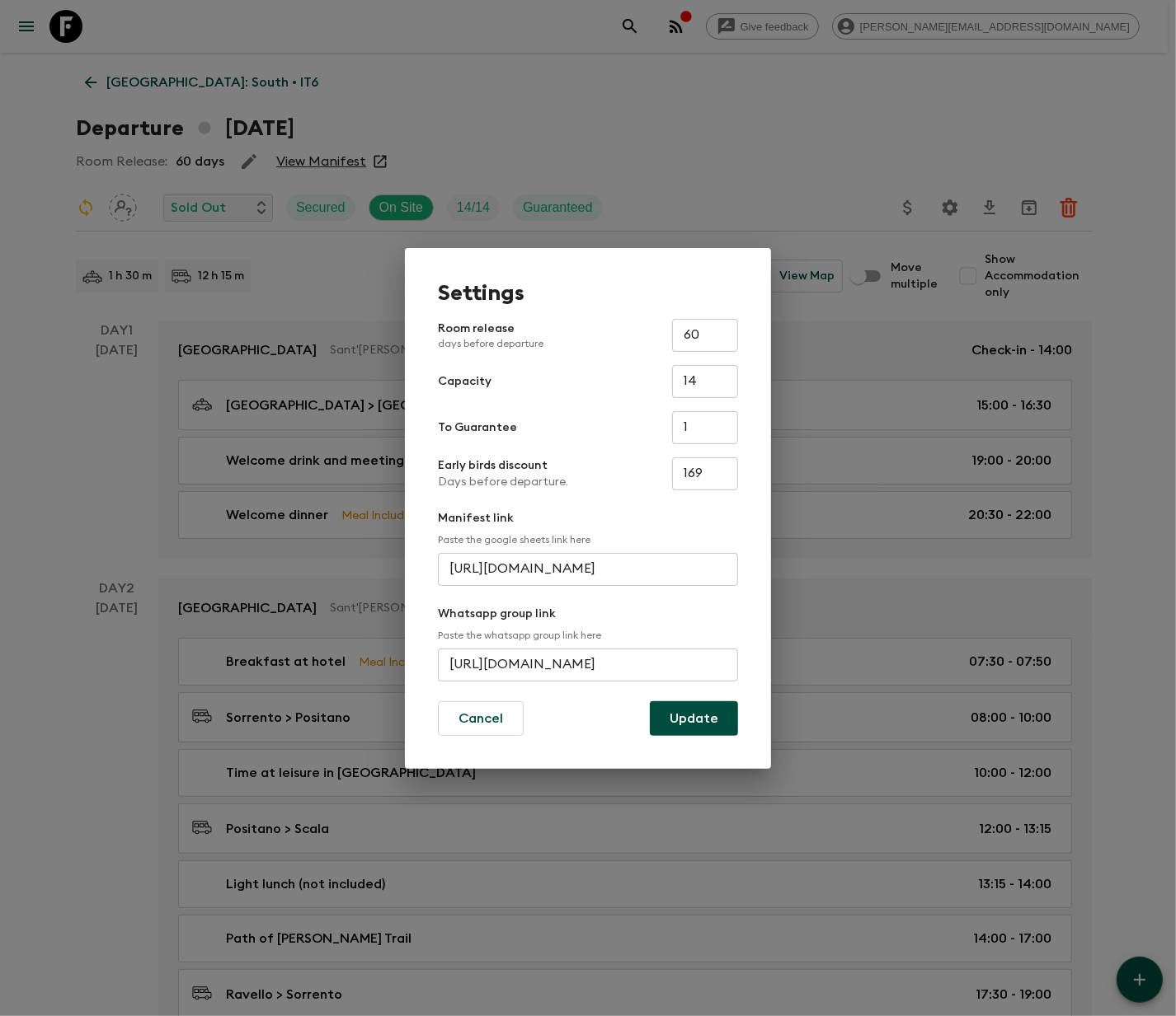
click at [588, 663] on input "https://chat.whatsapp.com/EgAtn19oPlrGTu8ePXey5w" at bounding box center [588, 665] width 301 height 33
type input "https://chat.whatsapp.com/GzdDICTgnsfDirgkC4ea89"
click at [693, 716] on button "Update" at bounding box center [694, 718] width 88 height 35
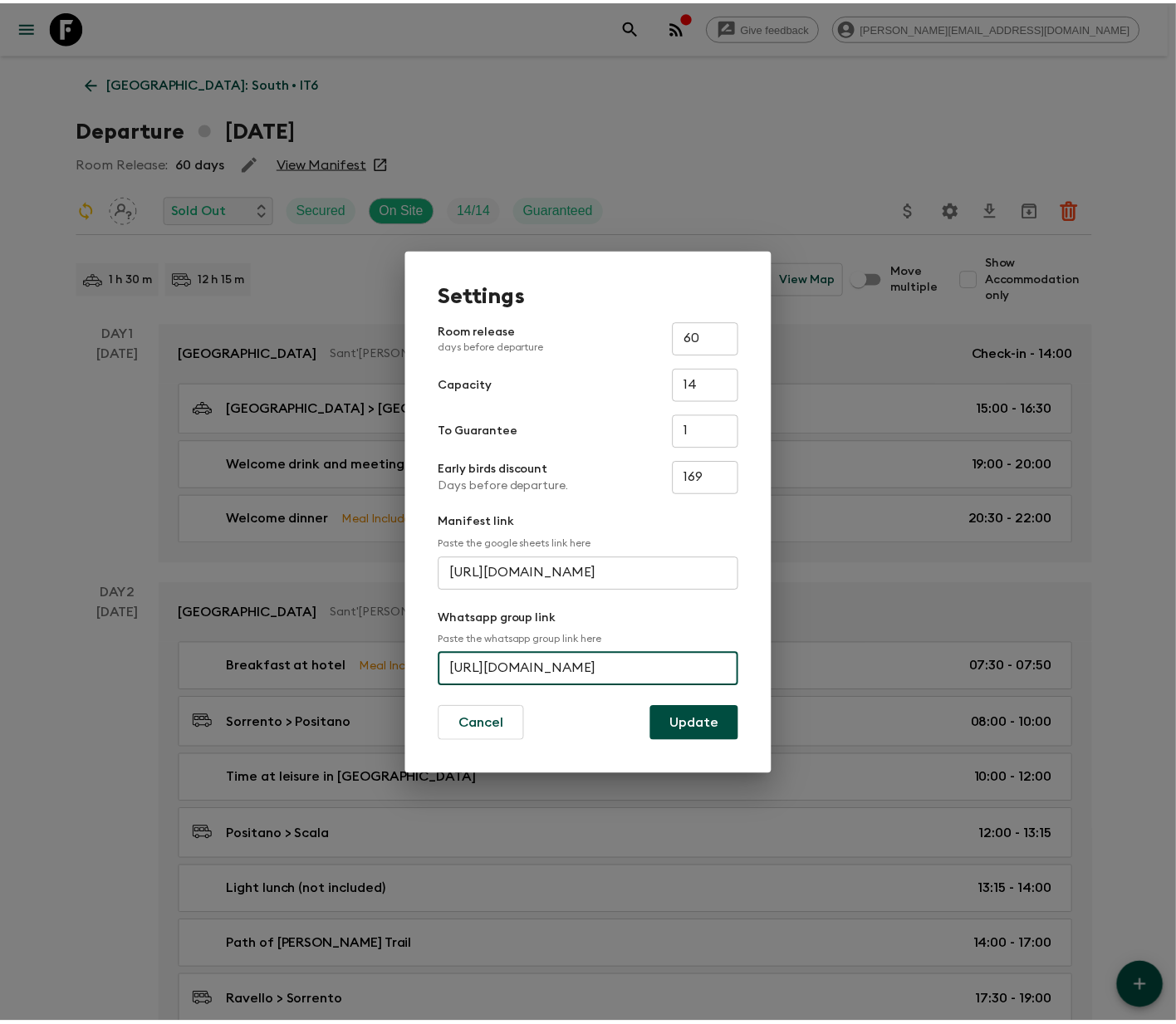
scroll to position [0, 0]
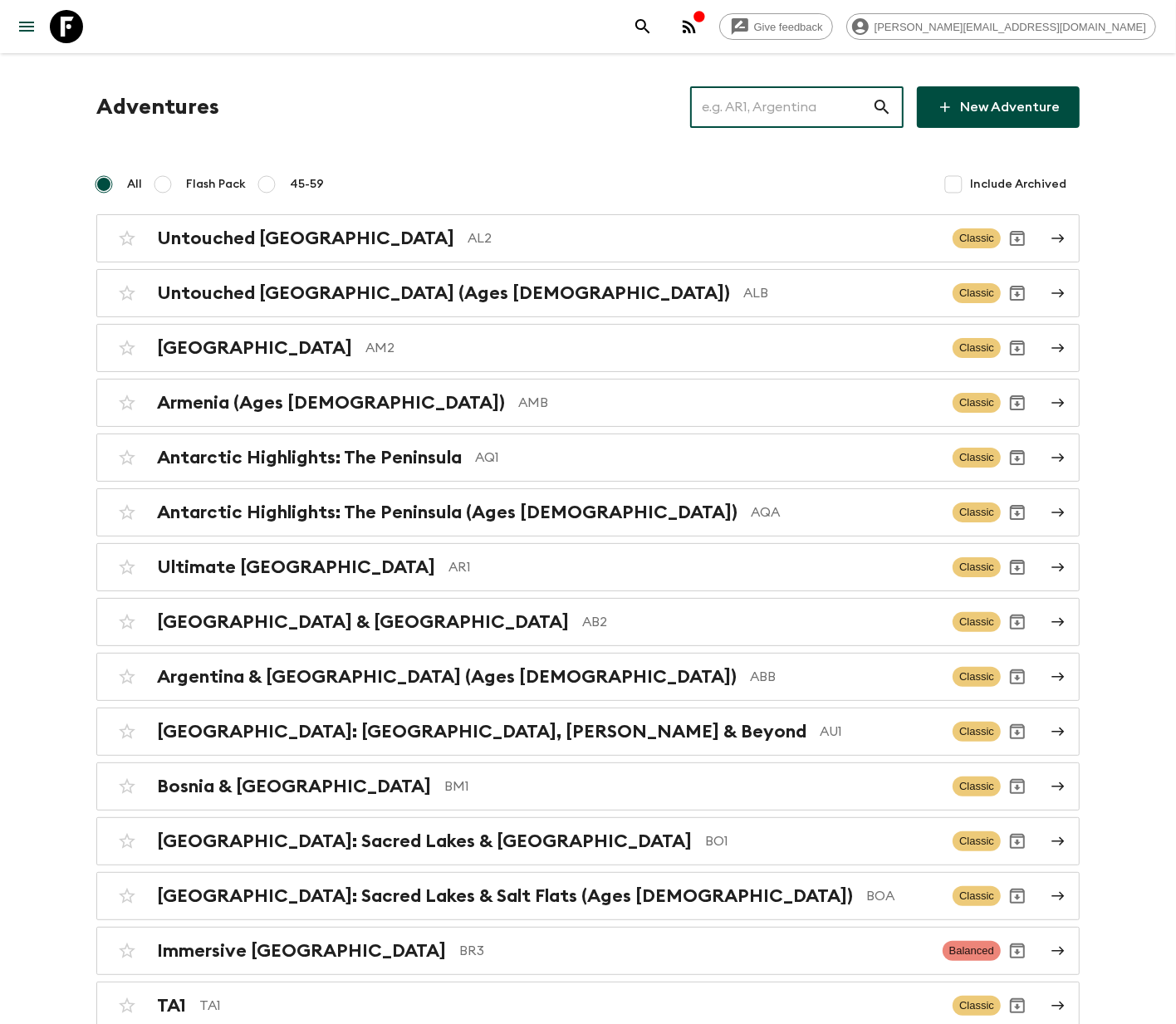
click at [798, 105] on input "text" at bounding box center [781, 107] width 182 height 46
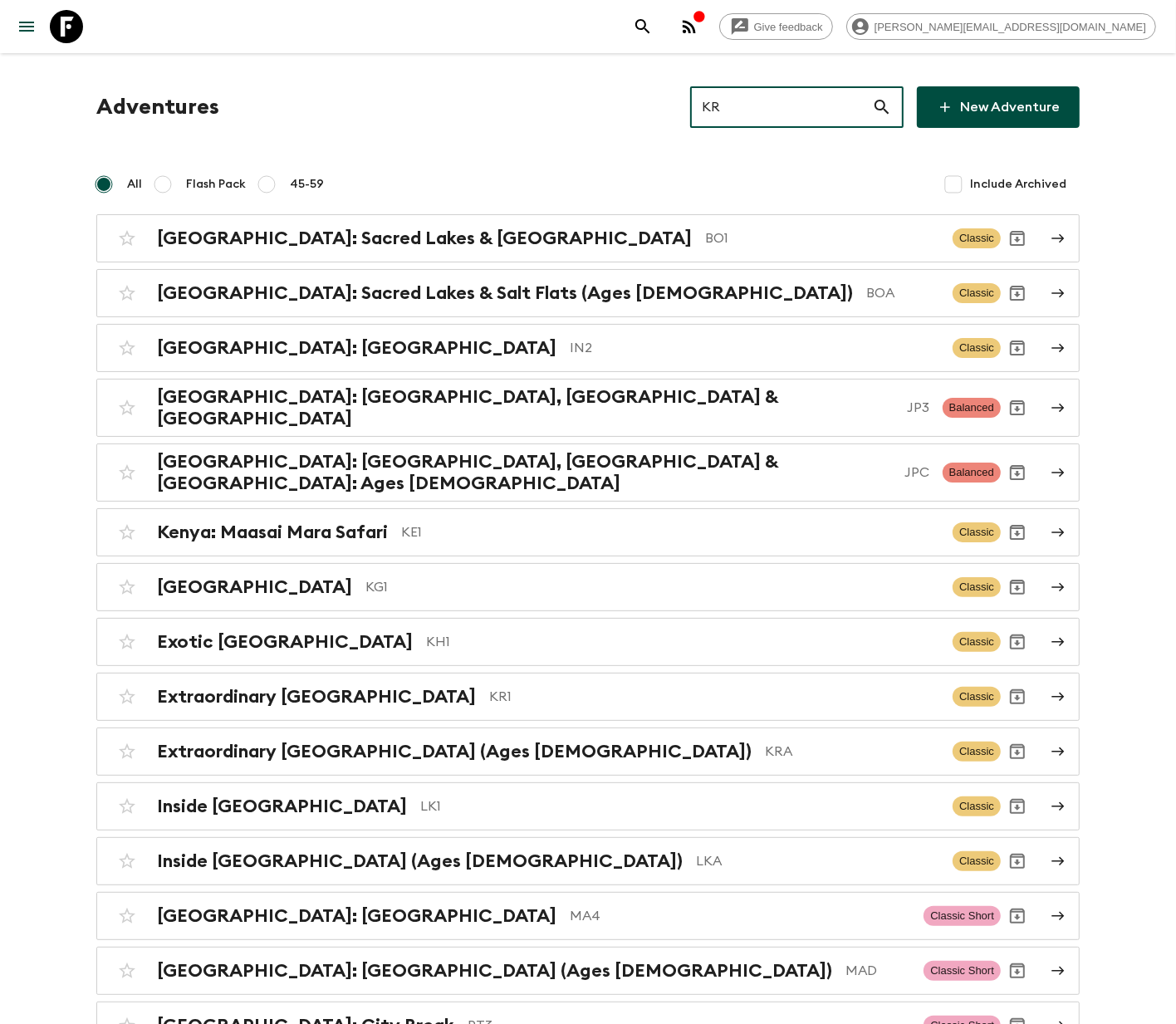
type input "KR1"
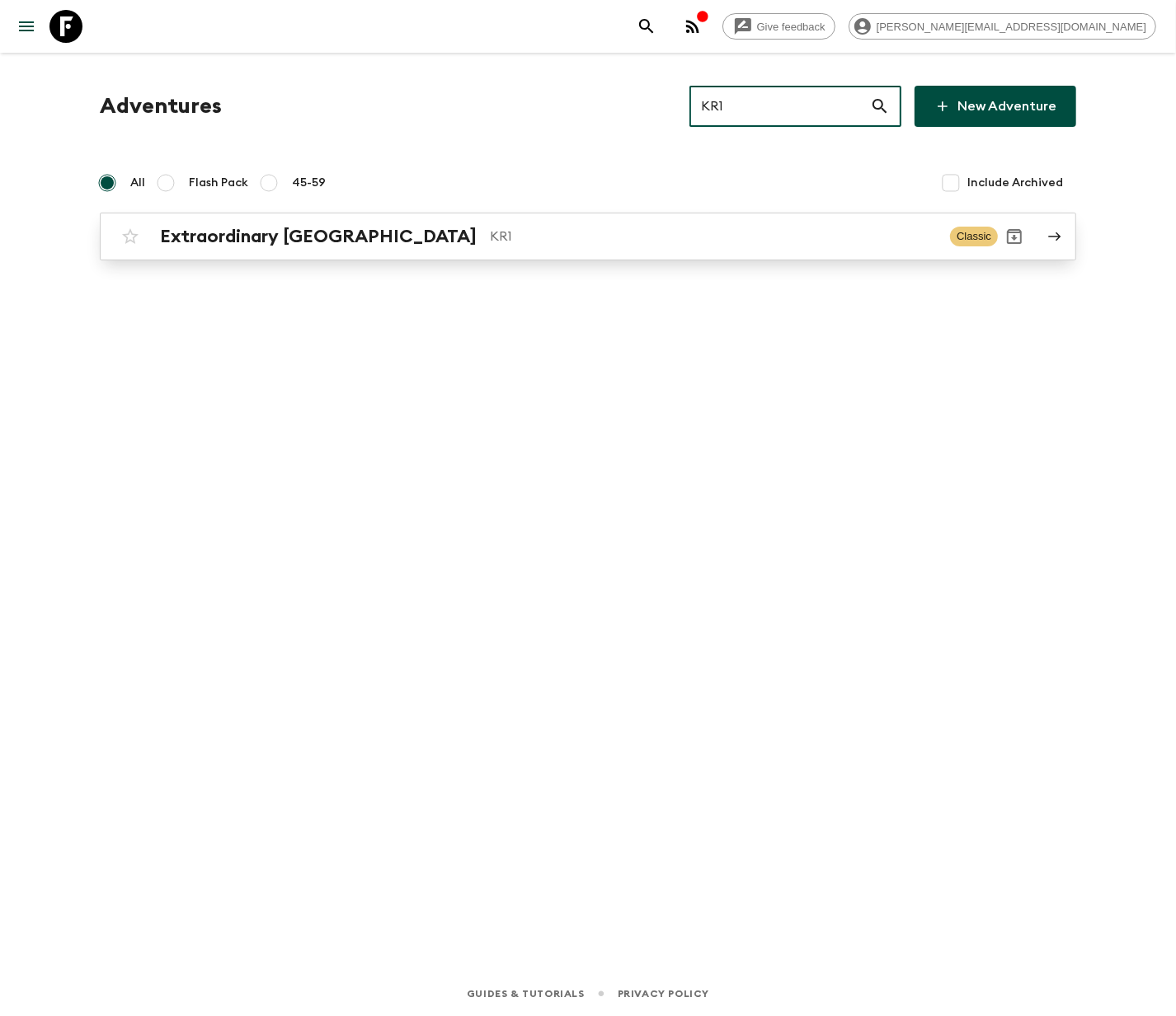
click at [582, 235] on p "KR1" at bounding box center [713, 236] width 447 height 20
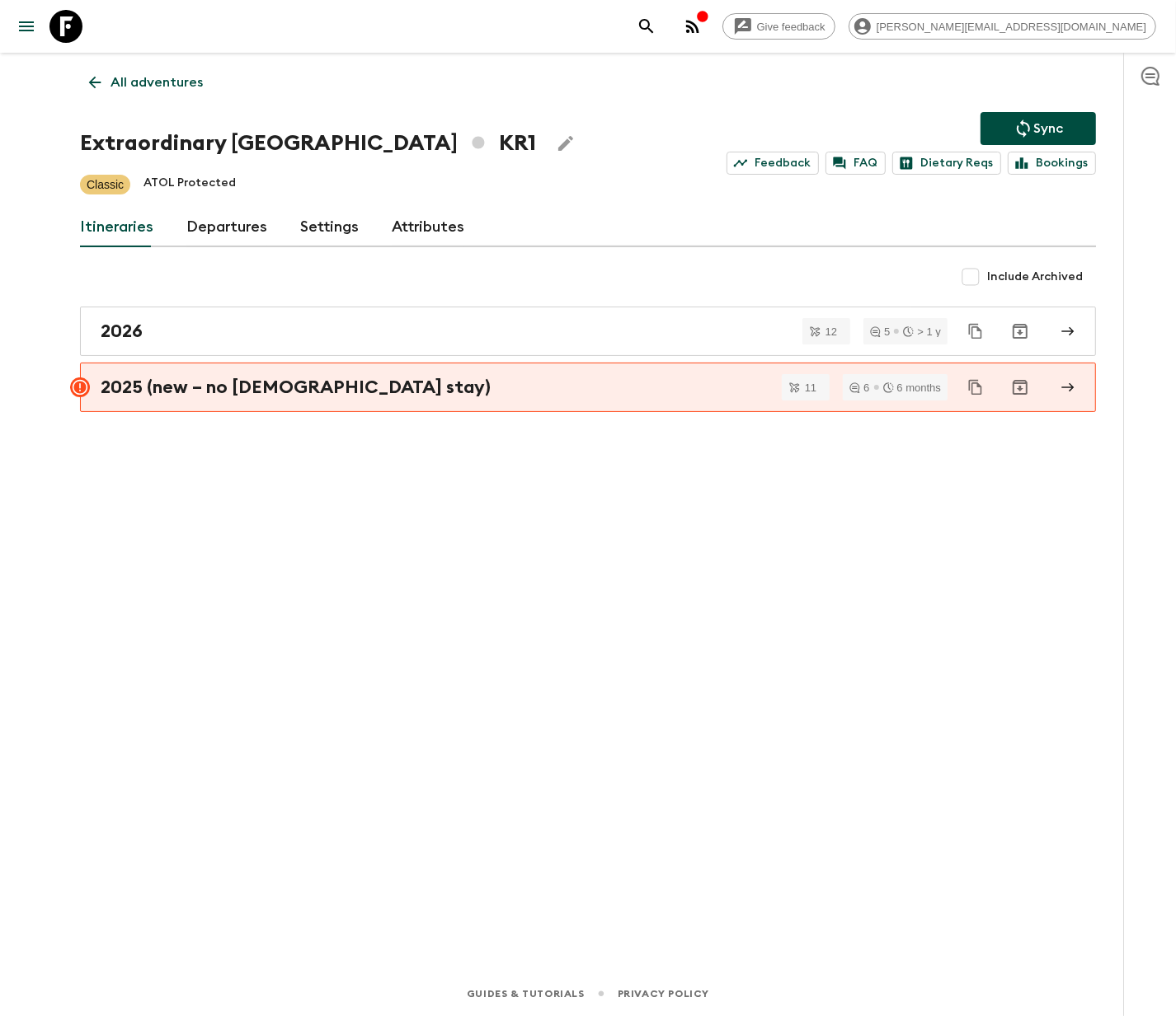
click at [222, 225] on link "Departures" at bounding box center [226, 227] width 81 height 39
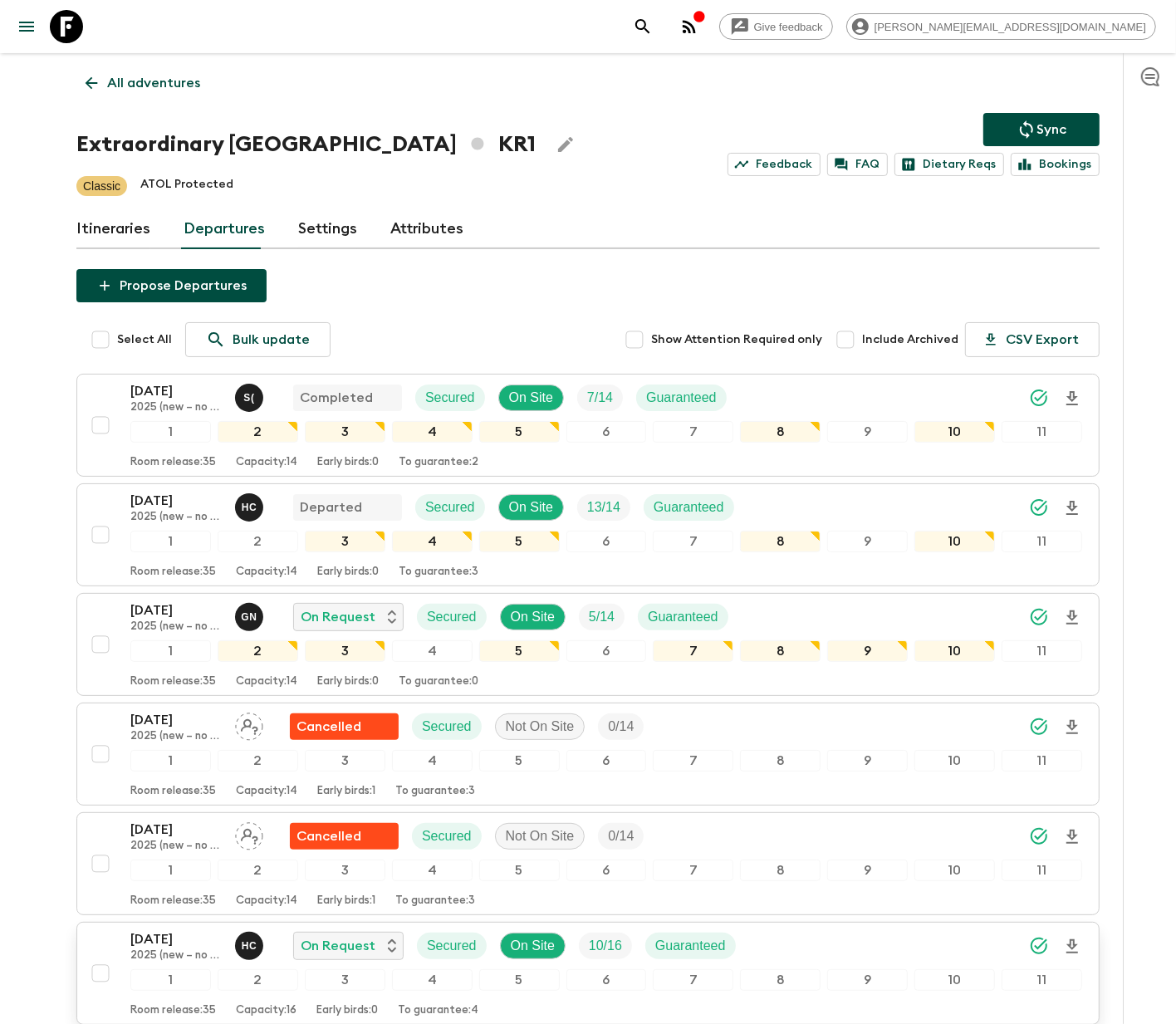
click at [587, 977] on div "6" at bounding box center [606, 980] width 80 height 22
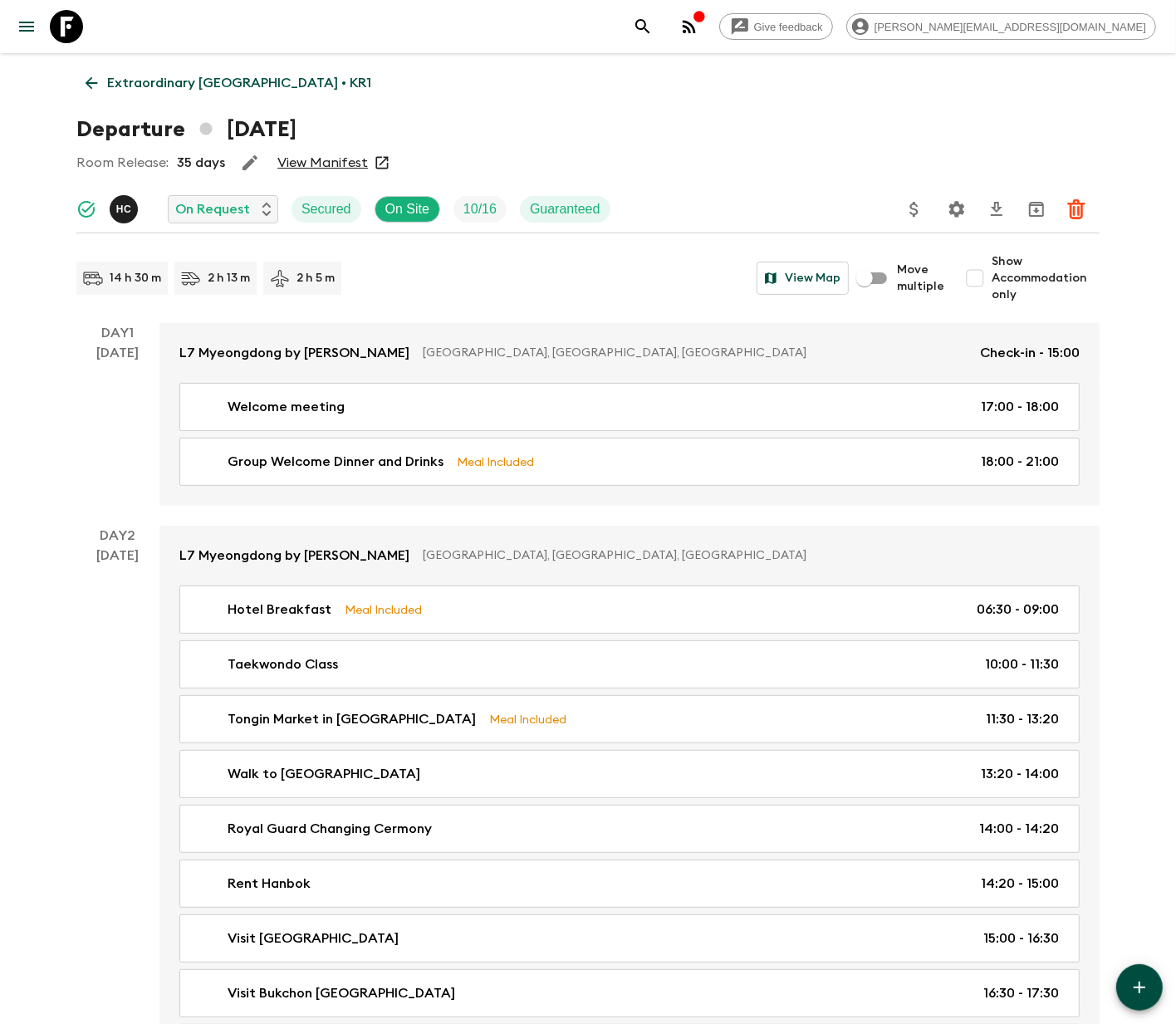
click at [956, 207] on icon "Settings" at bounding box center [957, 209] width 20 height 20
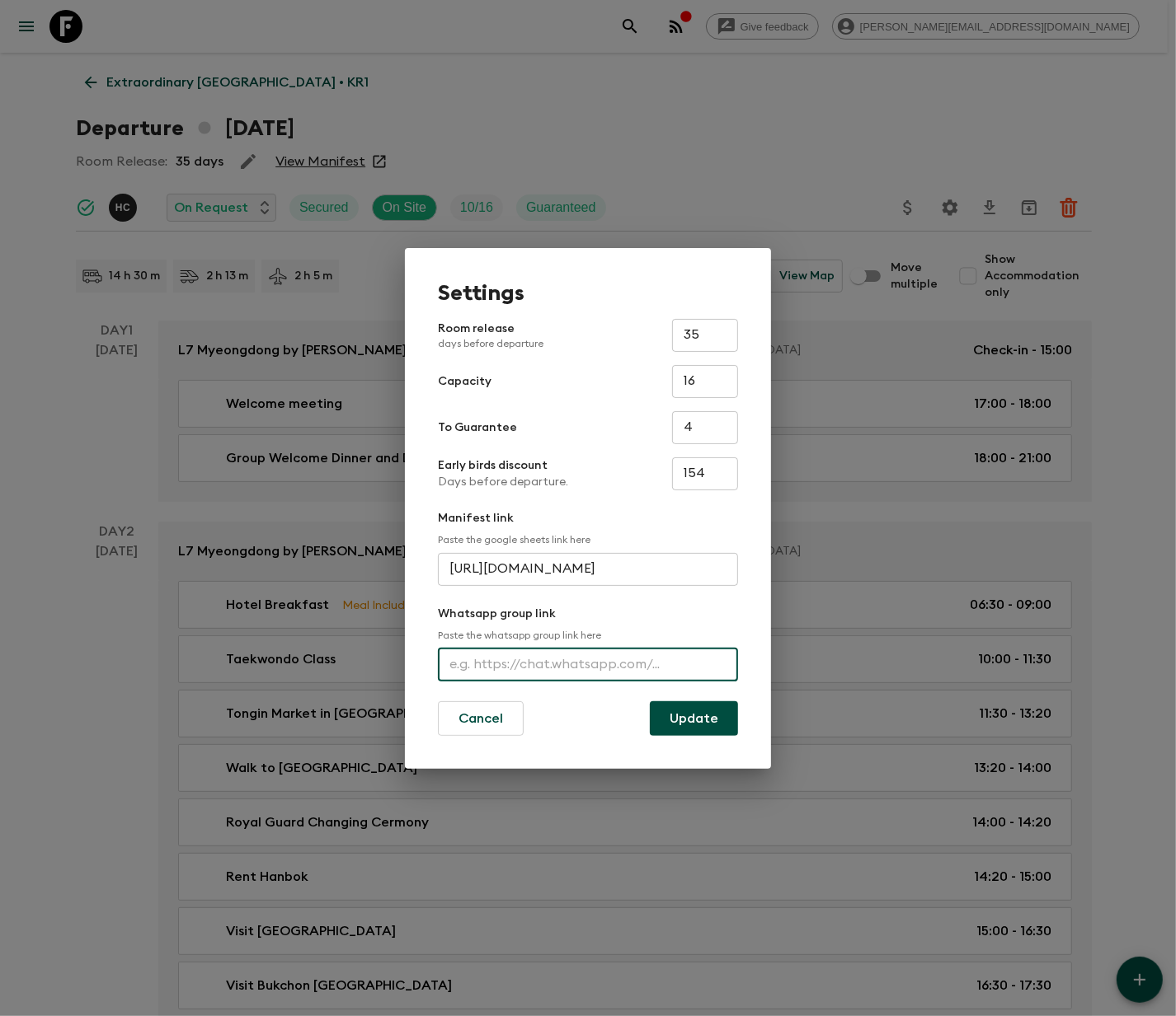
click at [588, 664] on input "text" at bounding box center [588, 665] width 301 height 33
type input "https://chat.whatsapp.com/E36MRPHM3m56yX2oTECJRD"
click at [693, 716] on button "Update" at bounding box center [694, 718] width 88 height 35
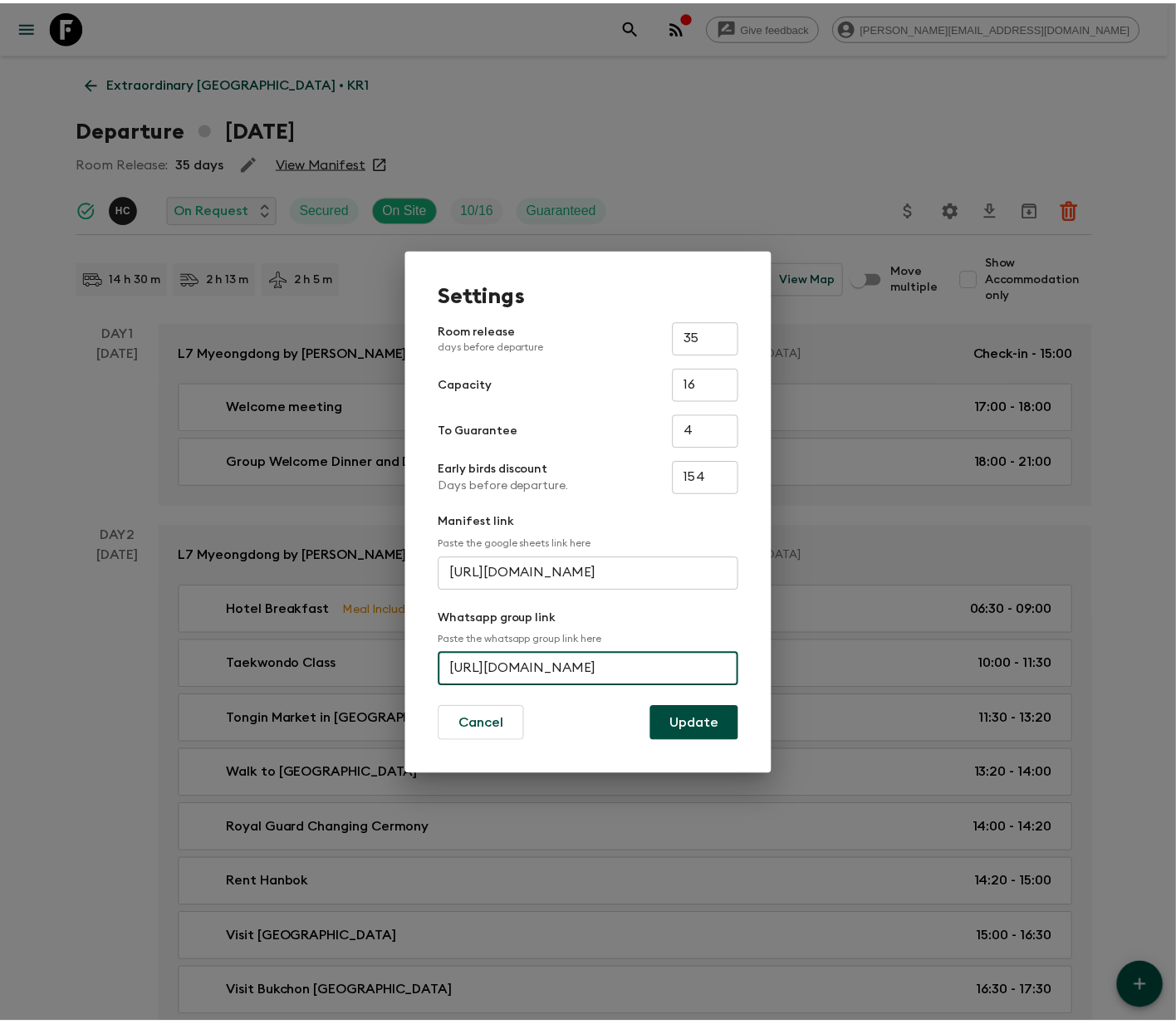
scroll to position [0, 0]
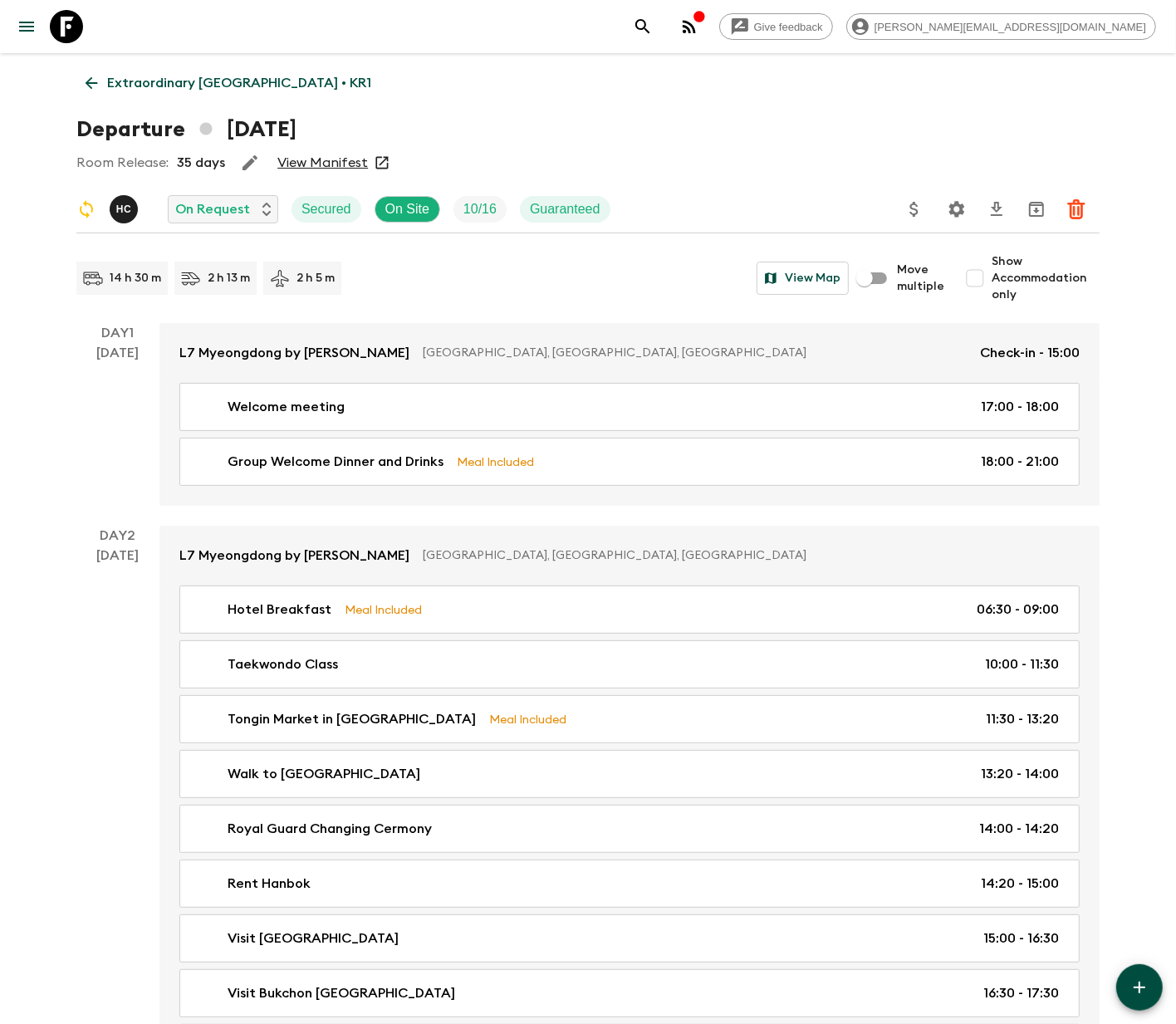
click at [92, 81] on icon at bounding box center [91, 82] width 18 height 18
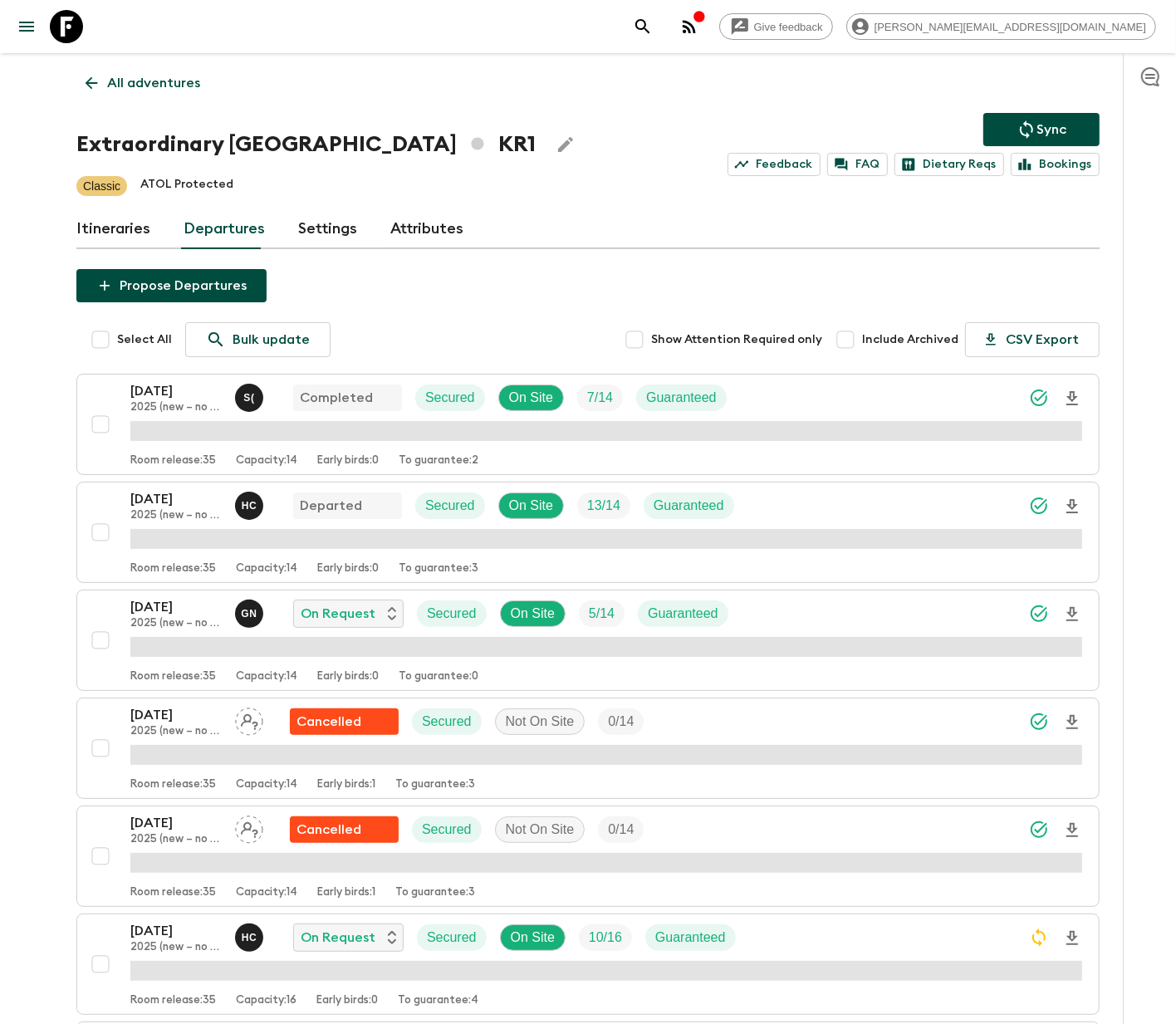
click at [156, 81] on p "All adventures" at bounding box center [153, 82] width 93 height 20
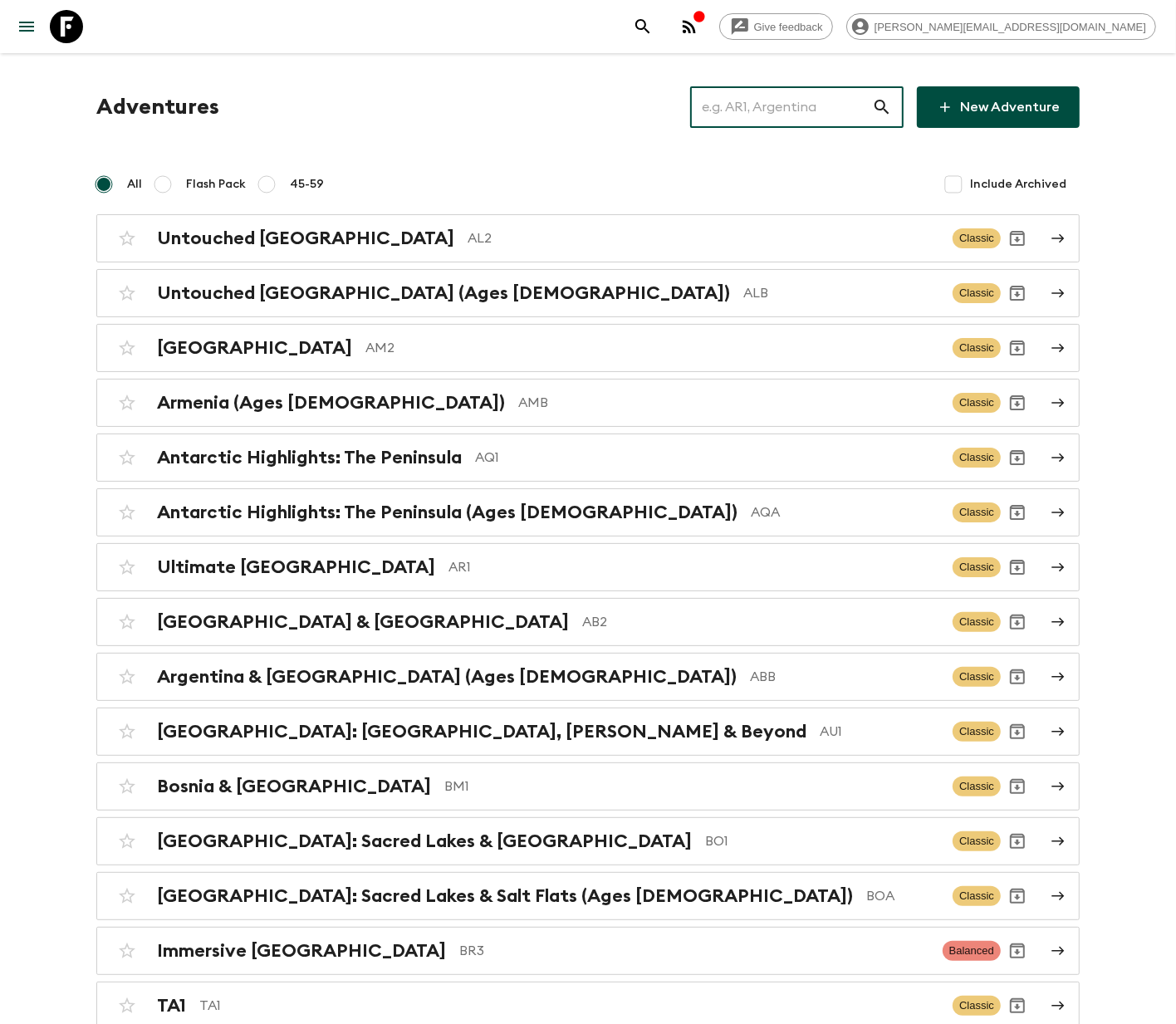
click at [799, 105] on input "text" at bounding box center [781, 107] width 182 height 46
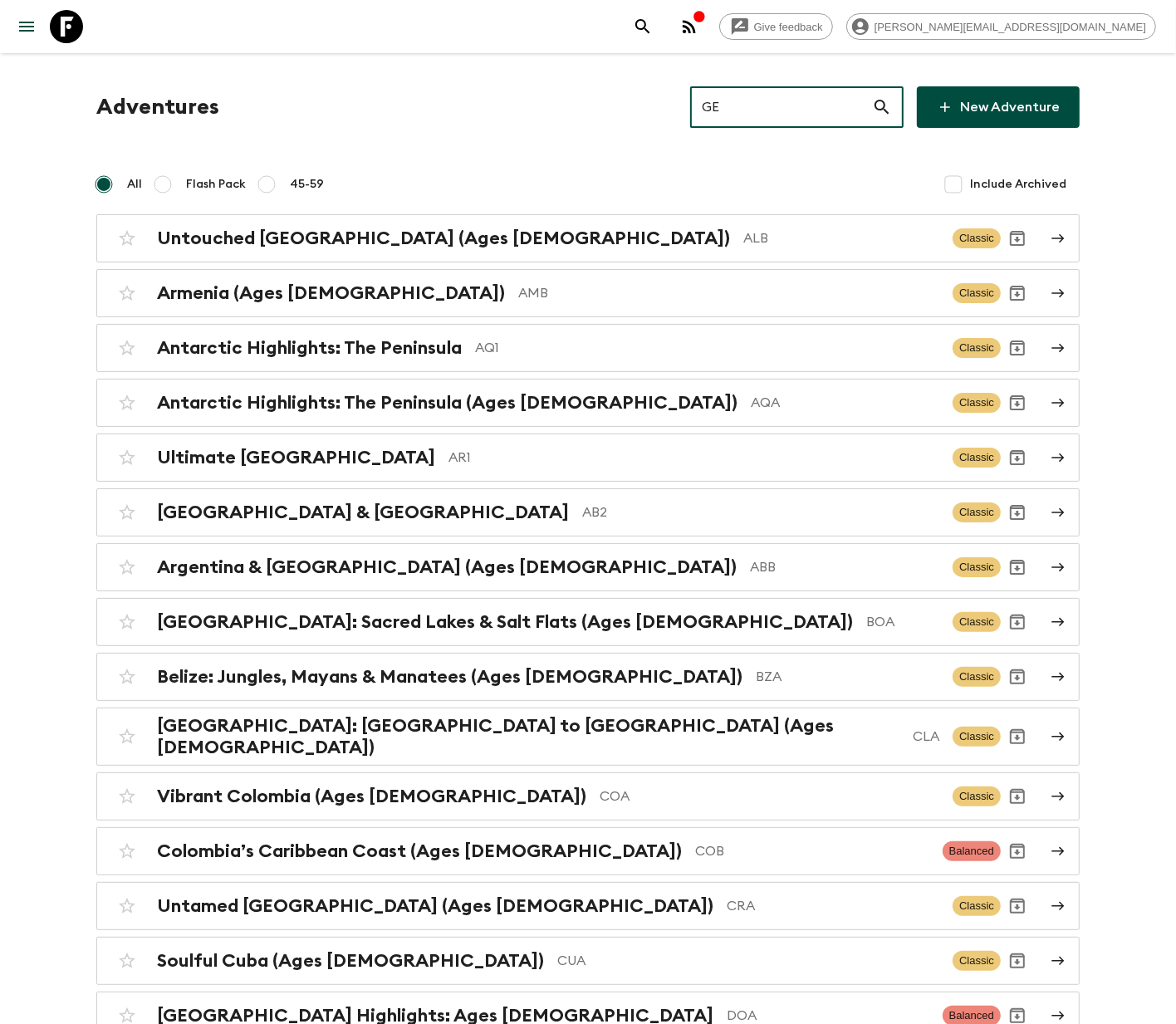
type input "GE1"
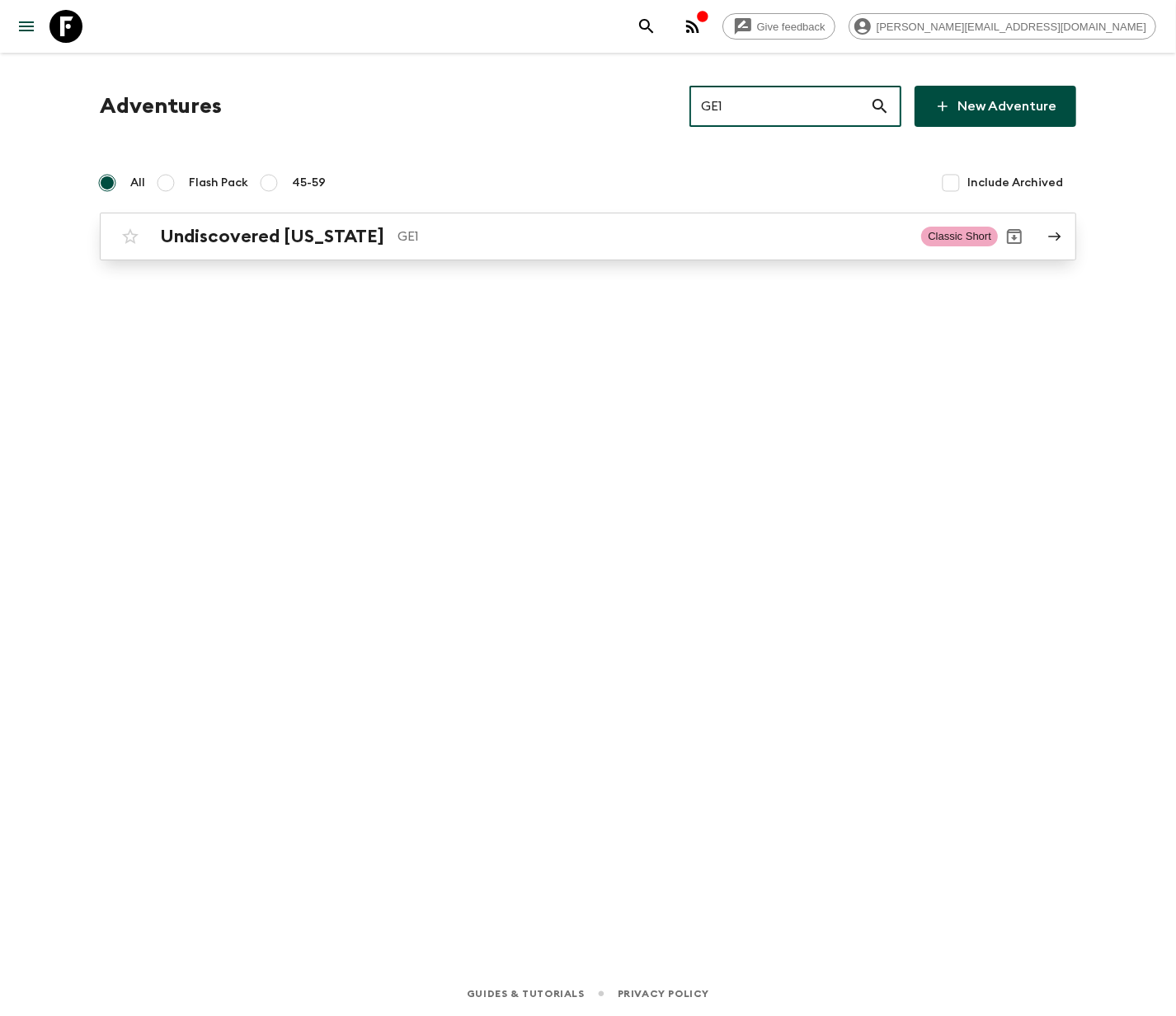
click at [582, 235] on p "GE1" at bounding box center [652, 236] width 510 height 20
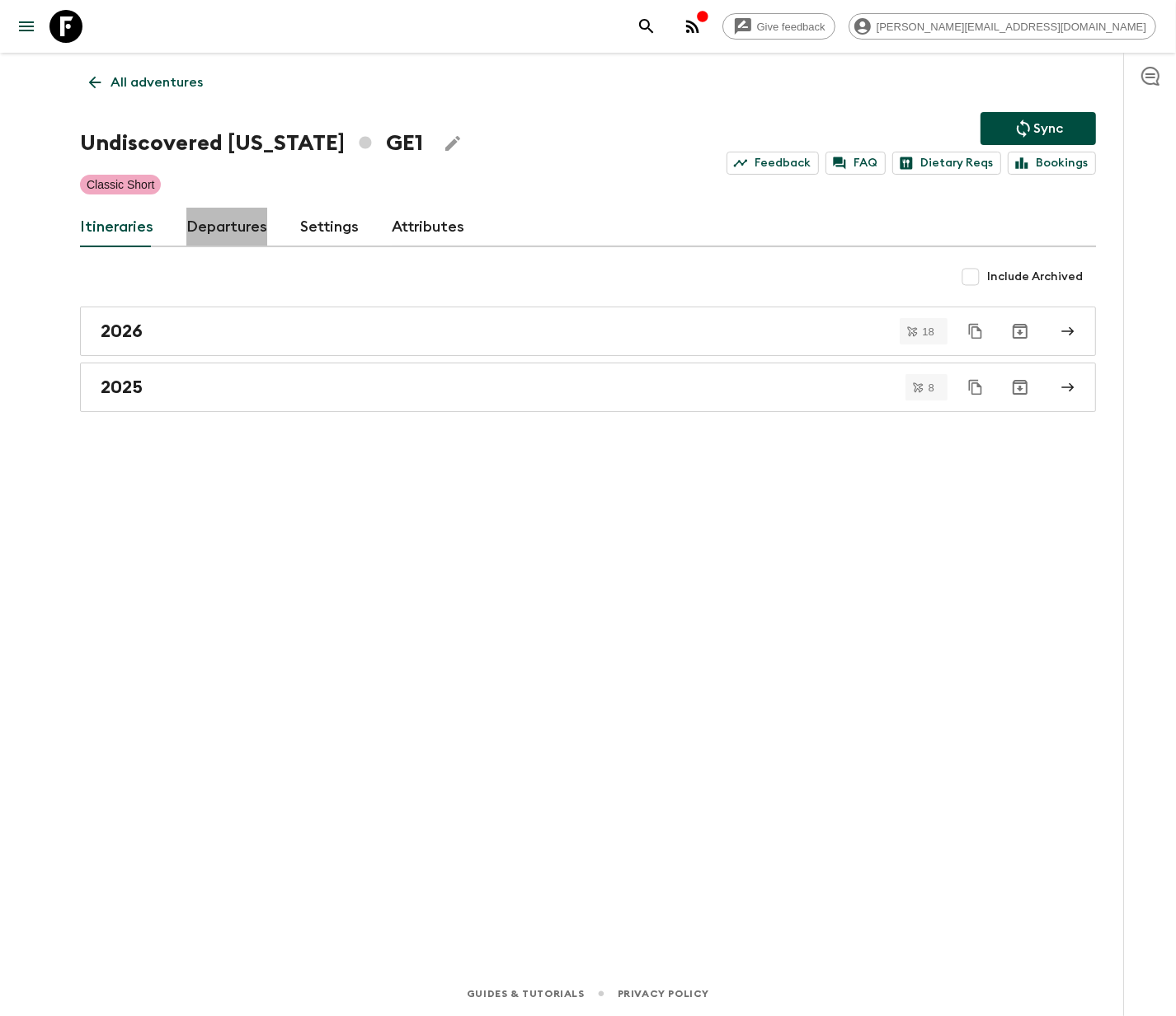
click at [222, 225] on link "Departures" at bounding box center [226, 227] width 81 height 39
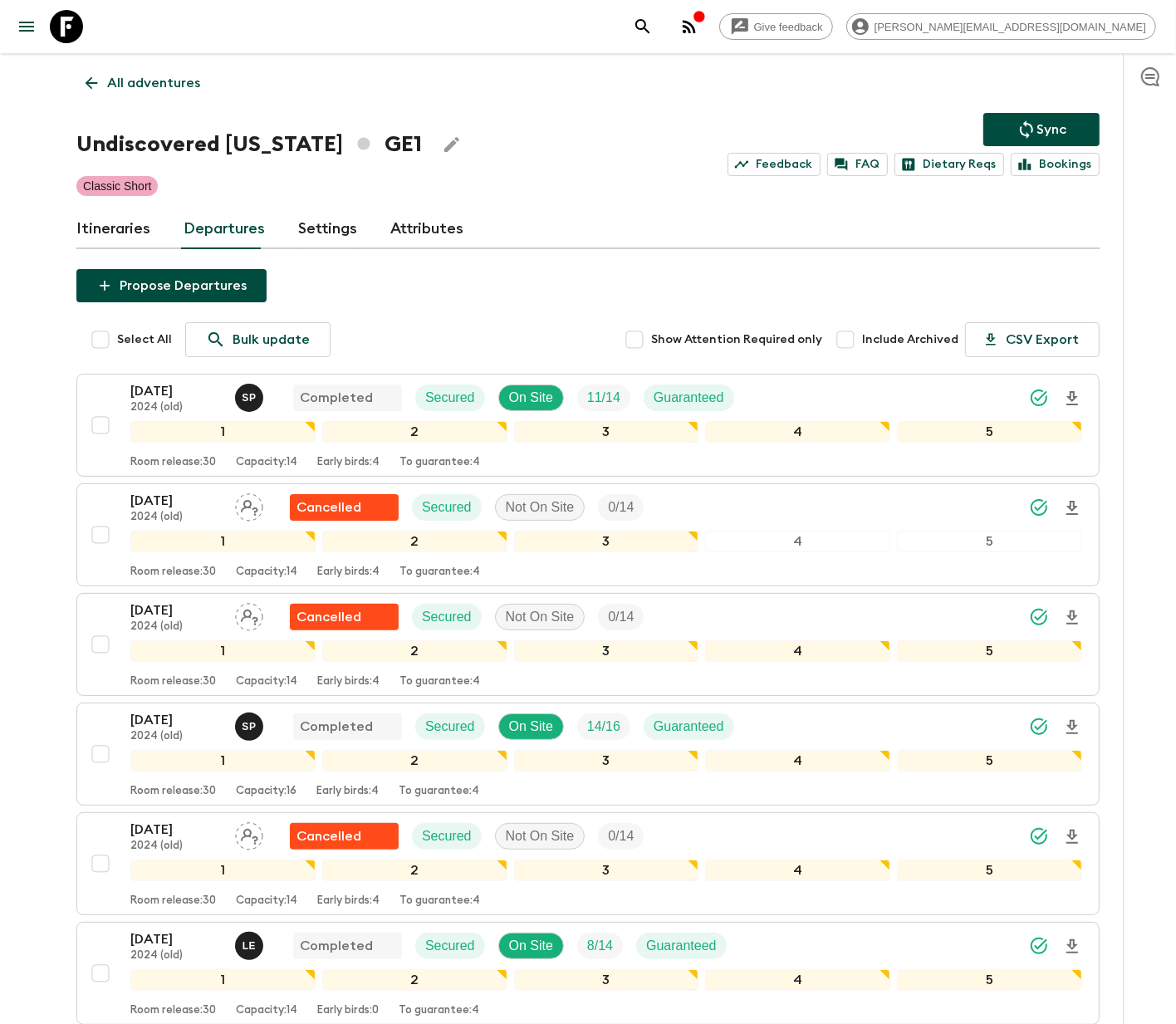
scroll to position [1205, 0]
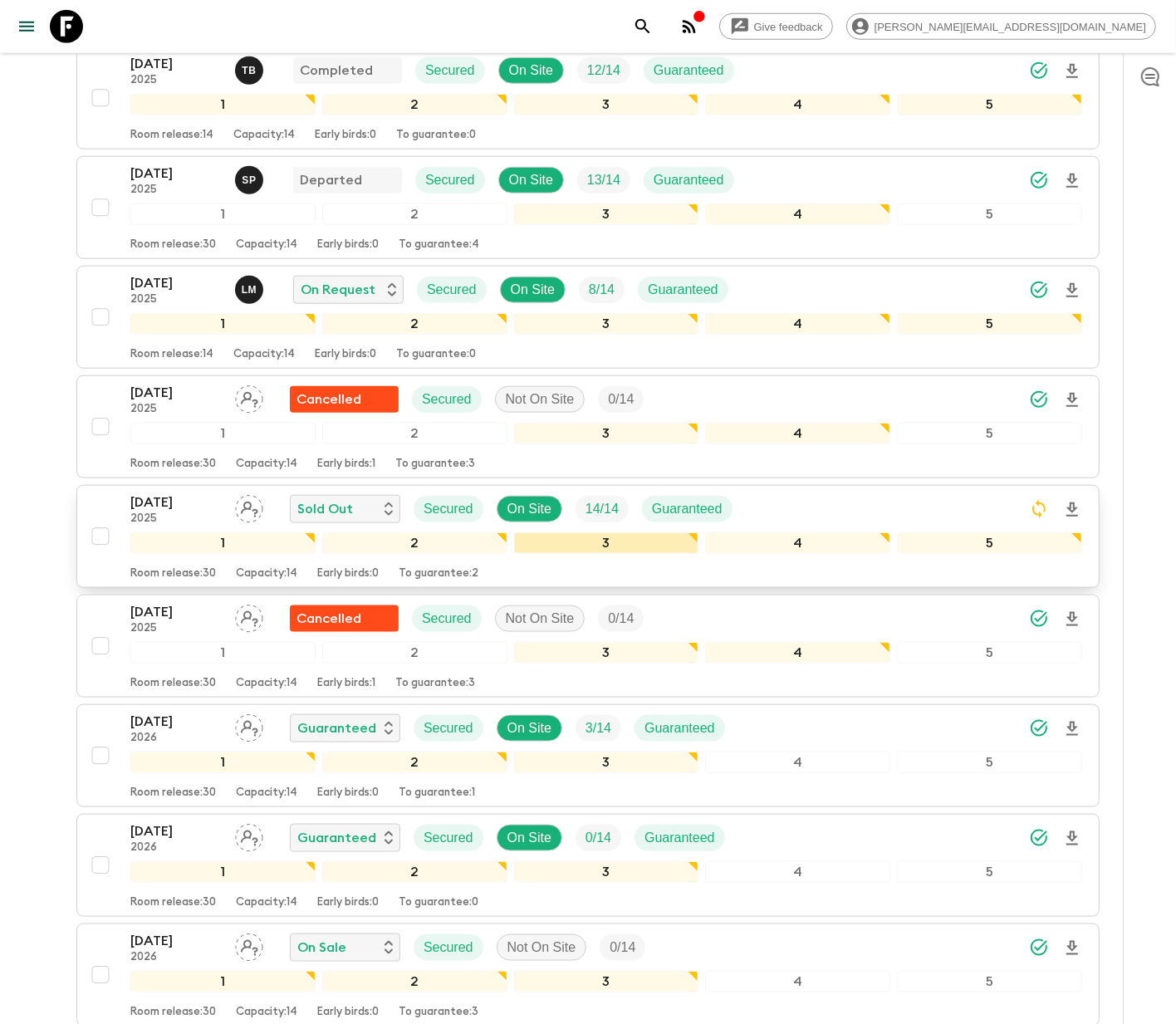
click at [587, 548] on div "3" at bounding box center [606, 543] width 185 height 22
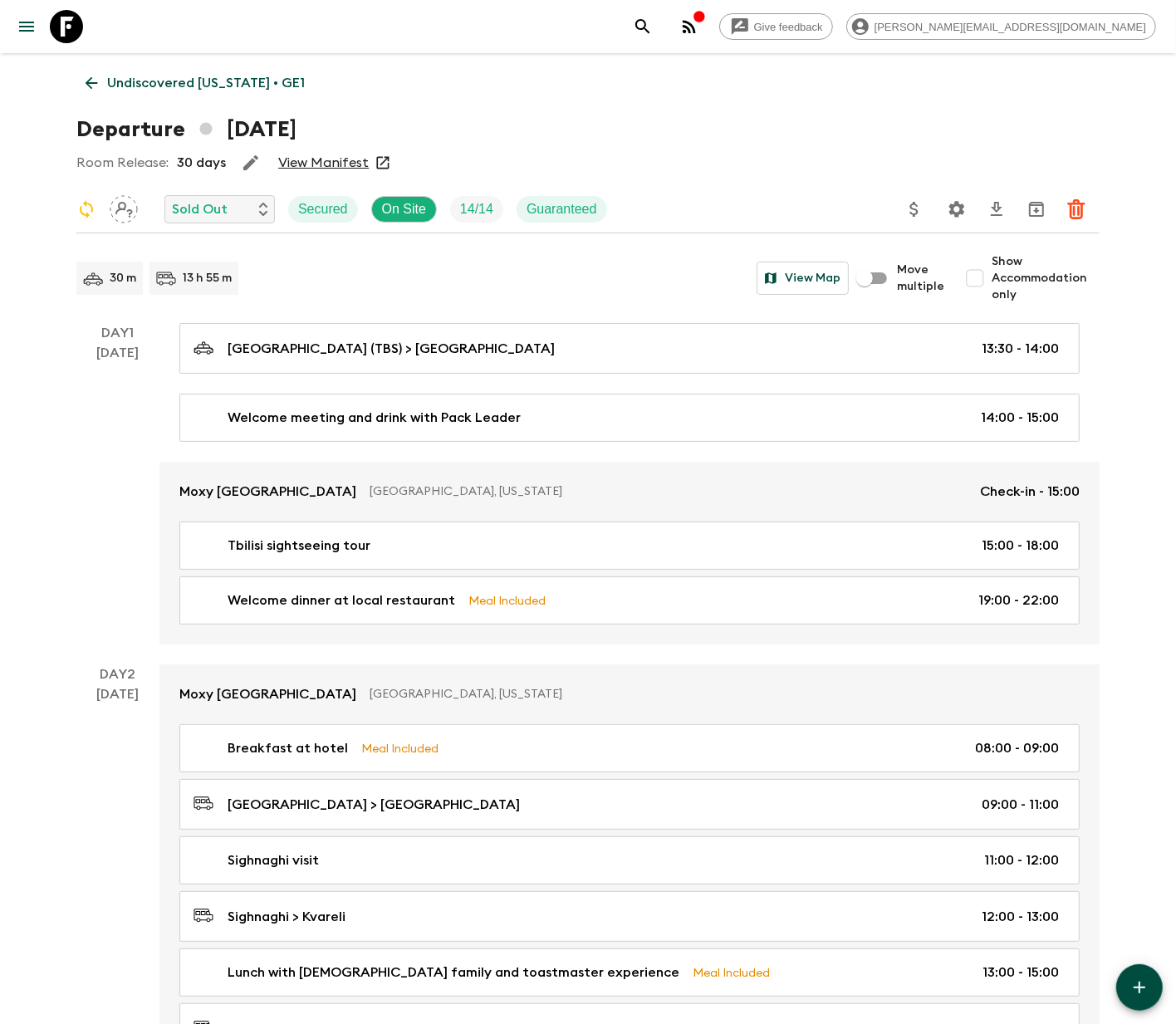
click at [956, 207] on icon "Settings" at bounding box center [957, 209] width 20 height 20
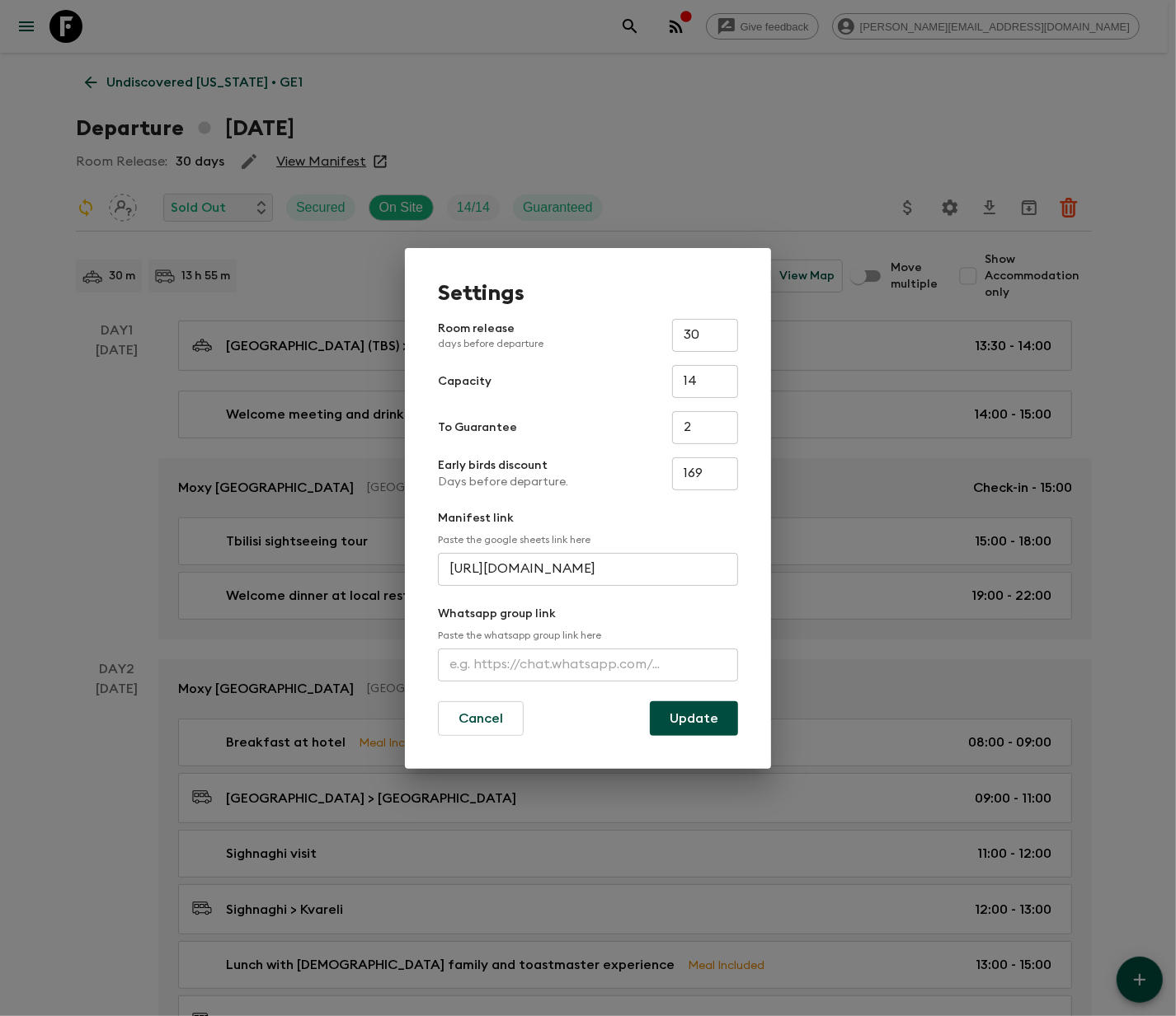
click at [588, 664] on input "text" at bounding box center [588, 665] width 301 height 33
type input "https://chat.whatsapp.com/JcJSndMQcHr9lBu8688fsj"
click at [693, 716] on button "Update" at bounding box center [694, 718] width 88 height 35
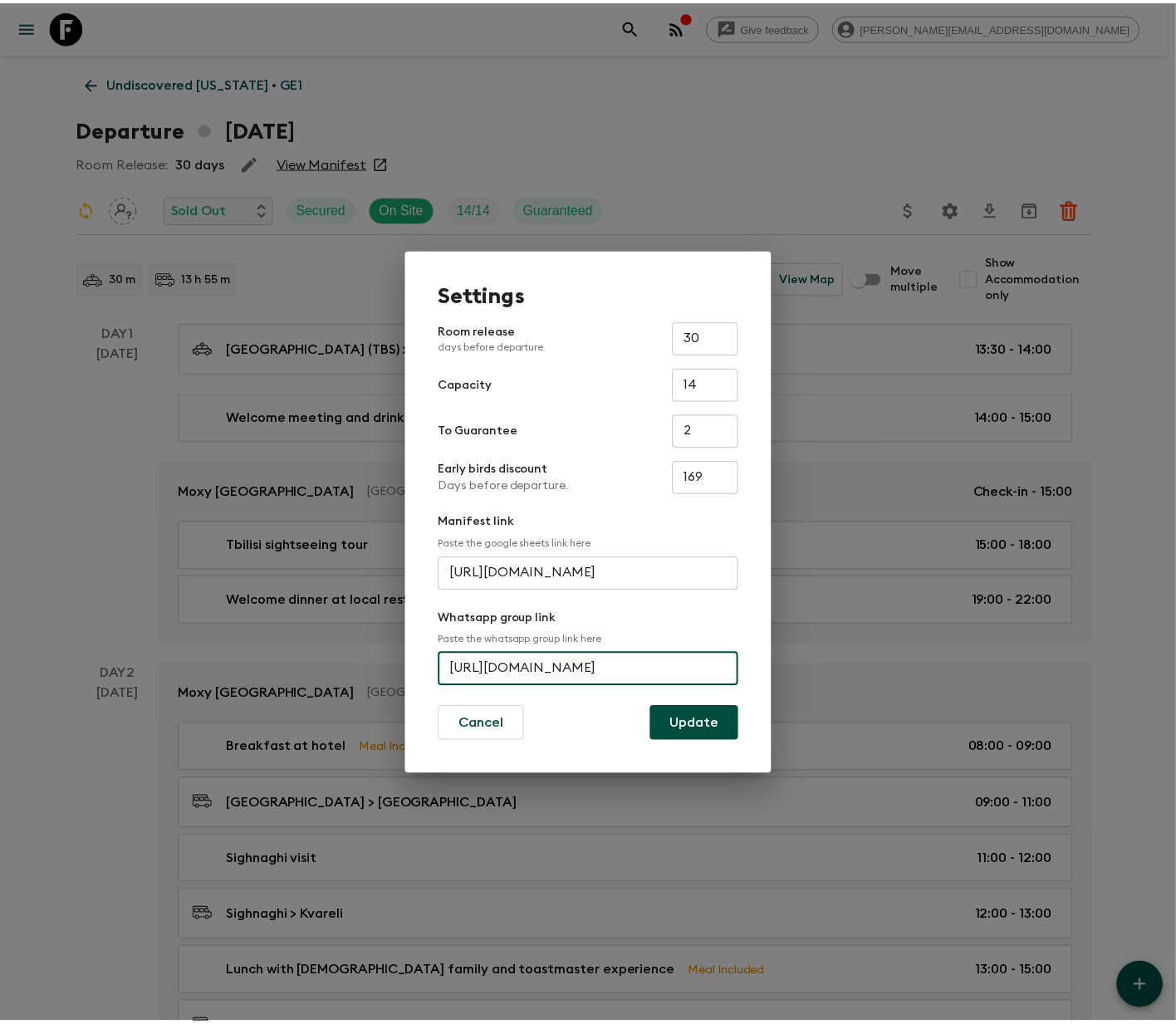
scroll to position [0, 0]
